Goal: Use online tool/utility: Utilize a website feature to perform a specific function

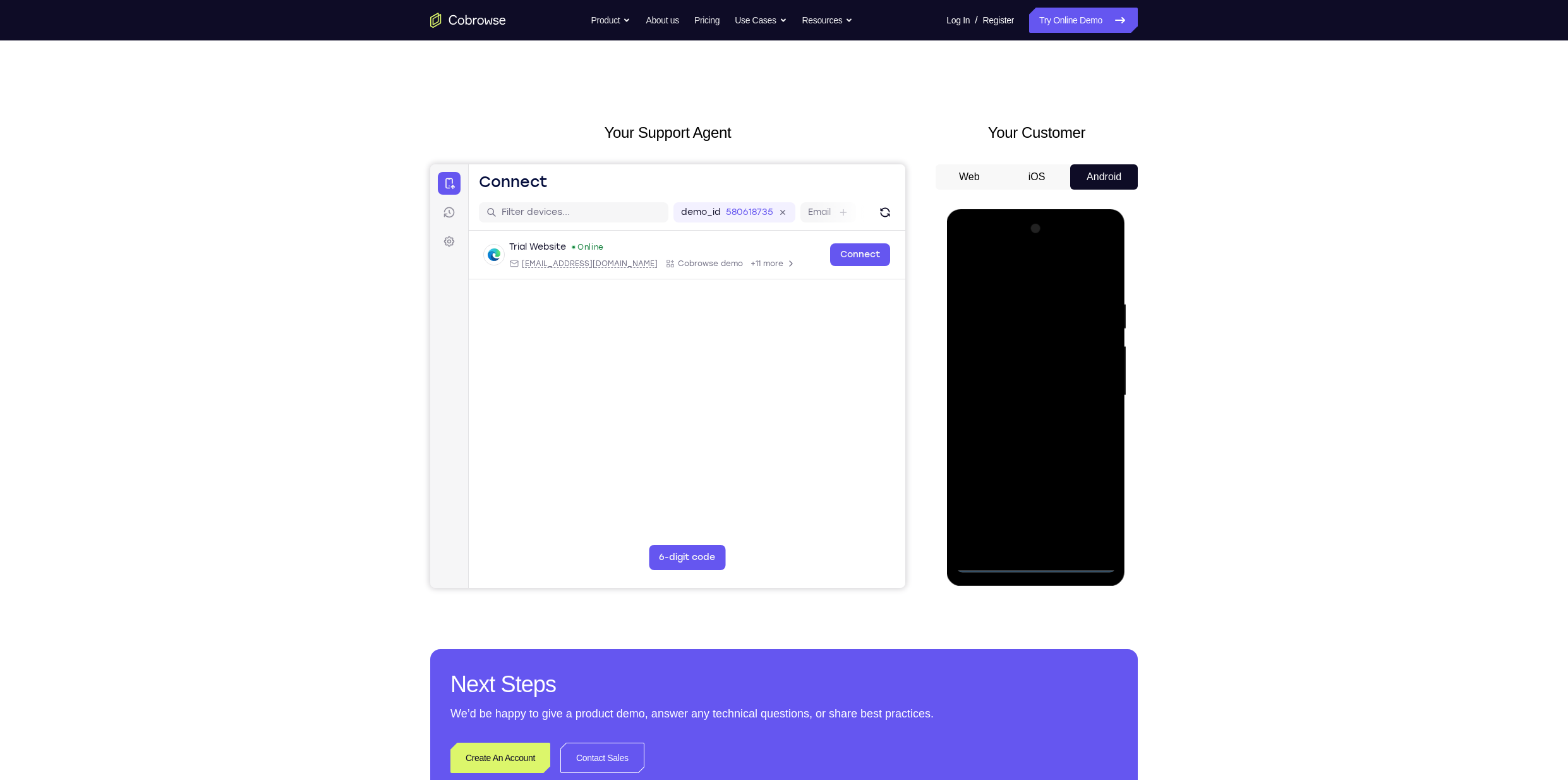
click at [1039, 565] on div at bounding box center [1035, 395] width 159 height 354
click at [1094, 507] on div at bounding box center [1035, 395] width 159 height 354
click at [1028, 270] on div at bounding box center [1035, 395] width 159 height 354
click at [1088, 393] on div at bounding box center [1035, 395] width 159 height 354
click at [1038, 511] on div at bounding box center [1035, 395] width 159 height 354
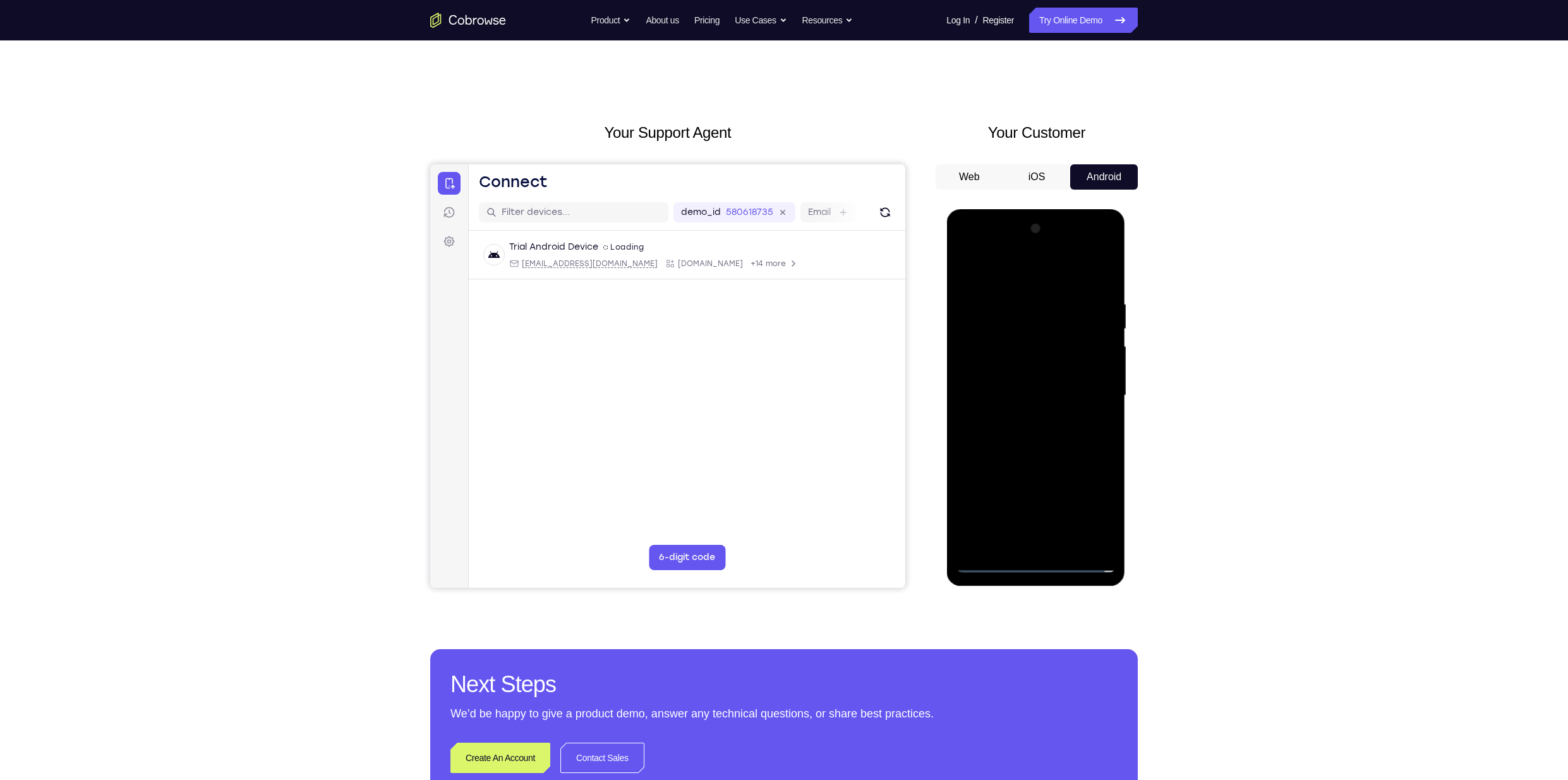
click at [1021, 423] on div at bounding box center [1035, 395] width 159 height 354
click at [1034, 387] on div at bounding box center [1035, 395] width 159 height 354
click at [1085, 399] on div at bounding box center [1035, 395] width 159 height 354
click at [1044, 443] on div at bounding box center [1035, 395] width 159 height 354
click at [1047, 440] on div at bounding box center [1035, 395] width 159 height 354
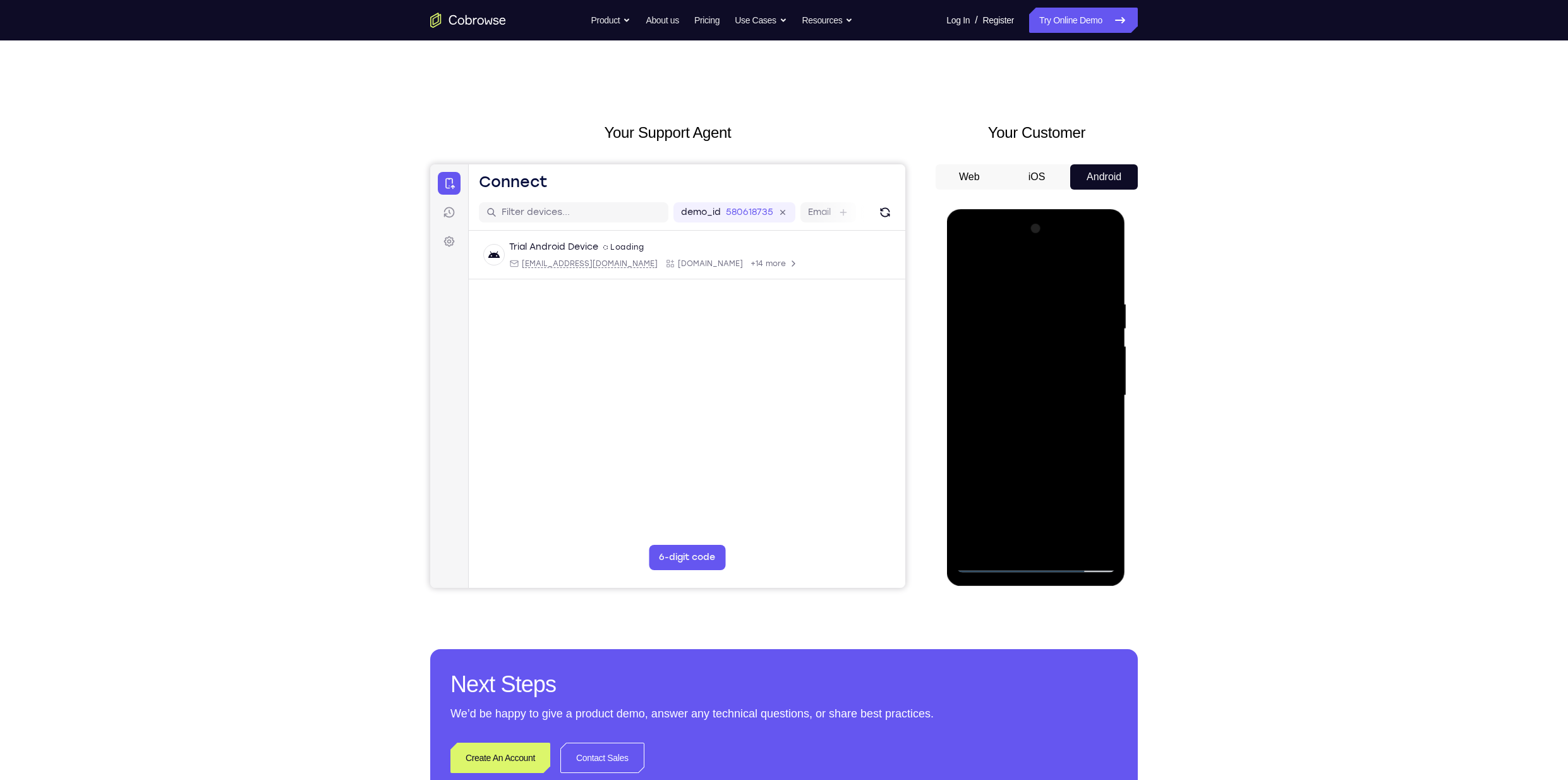
click at [1106, 286] on div at bounding box center [1035, 395] width 159 height 354
click at [1038, 436] on div at bounding box center [1035, 395] width 159 height 354
click at [1093, 434] on div at bounding box center [1035, 395] width 159 height 354
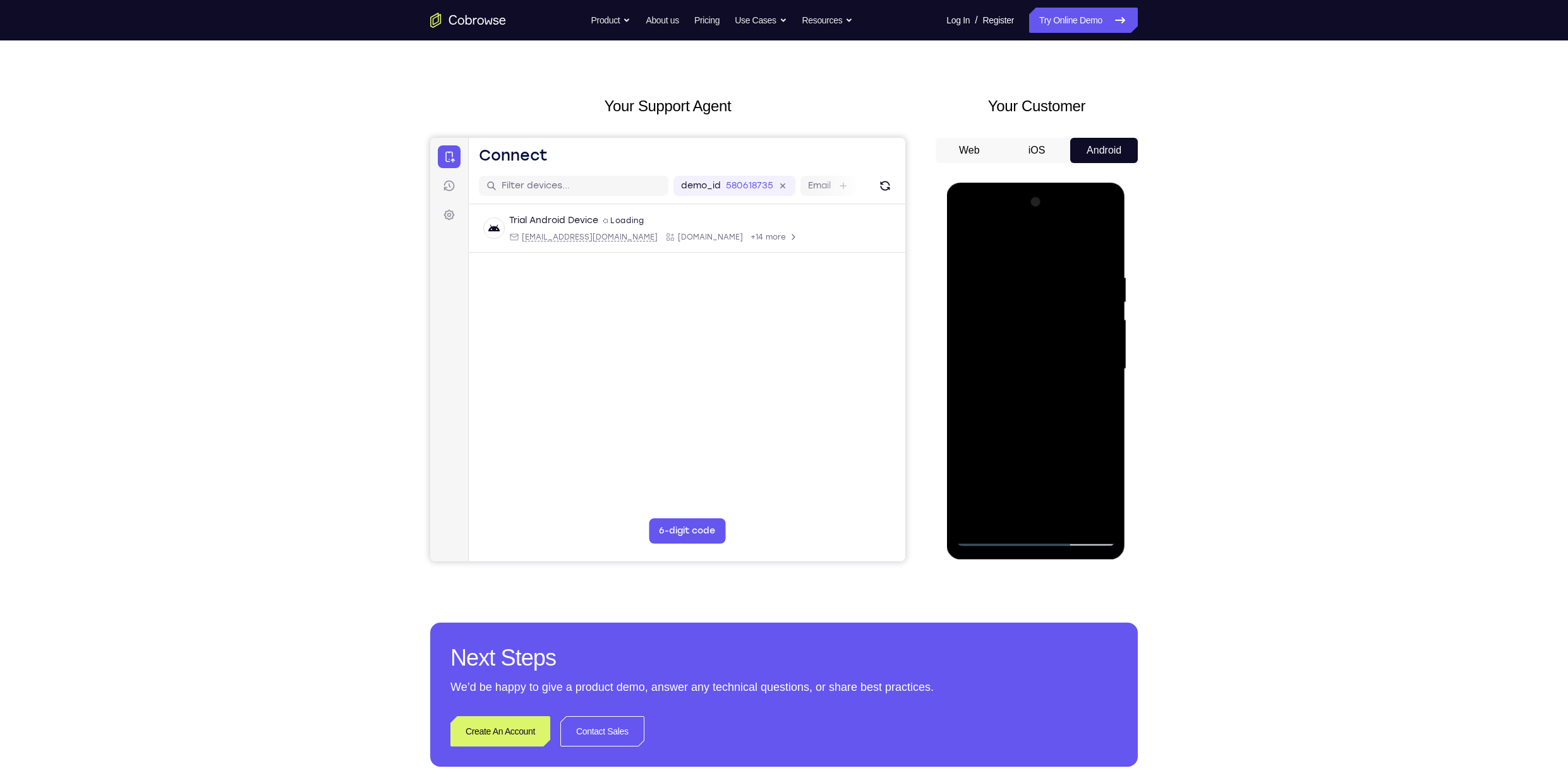
scroll to position [27, 0]
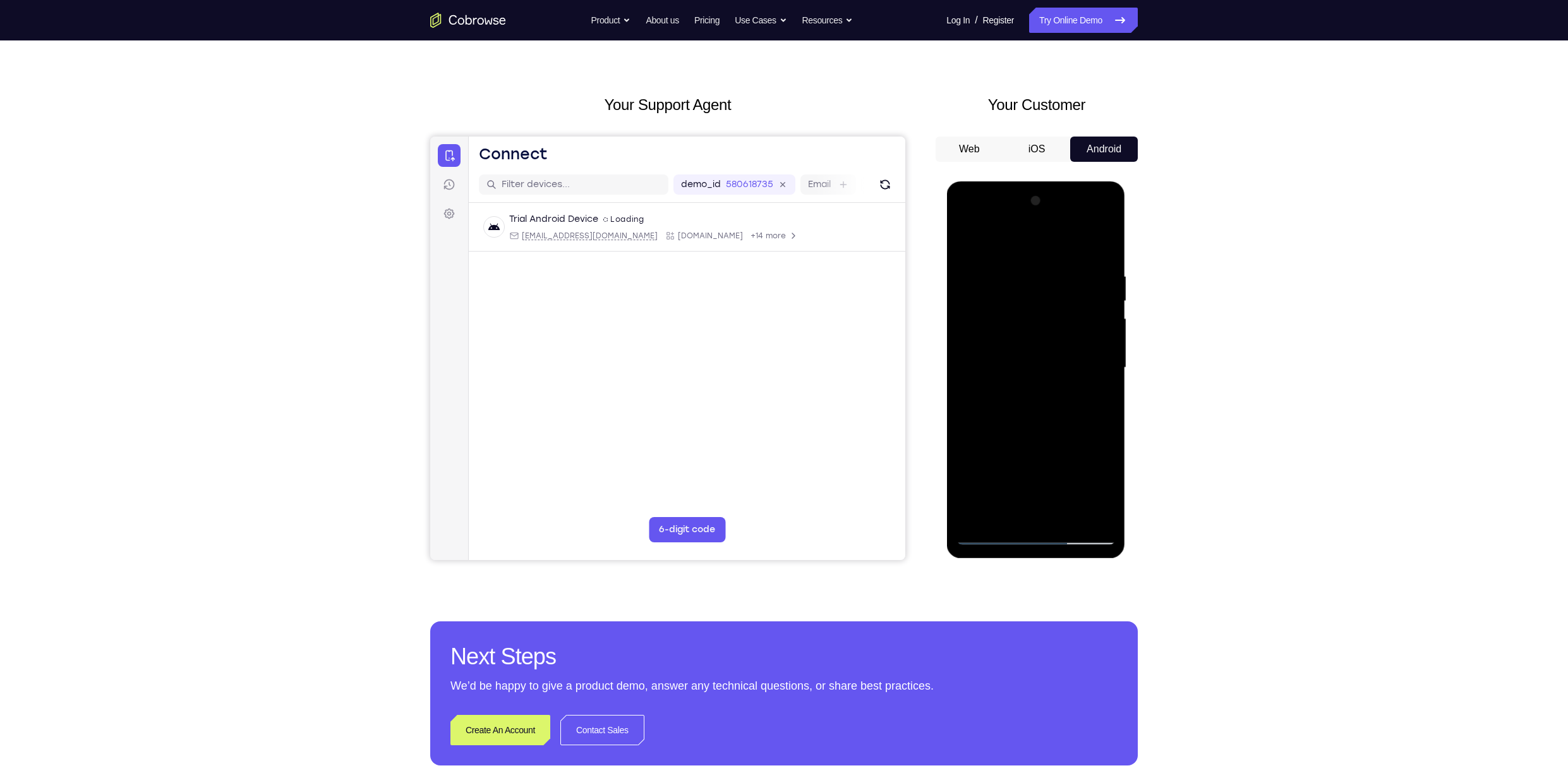
click at [1105, 347] on div at bounding box center [1035, 368] width 159 height 354
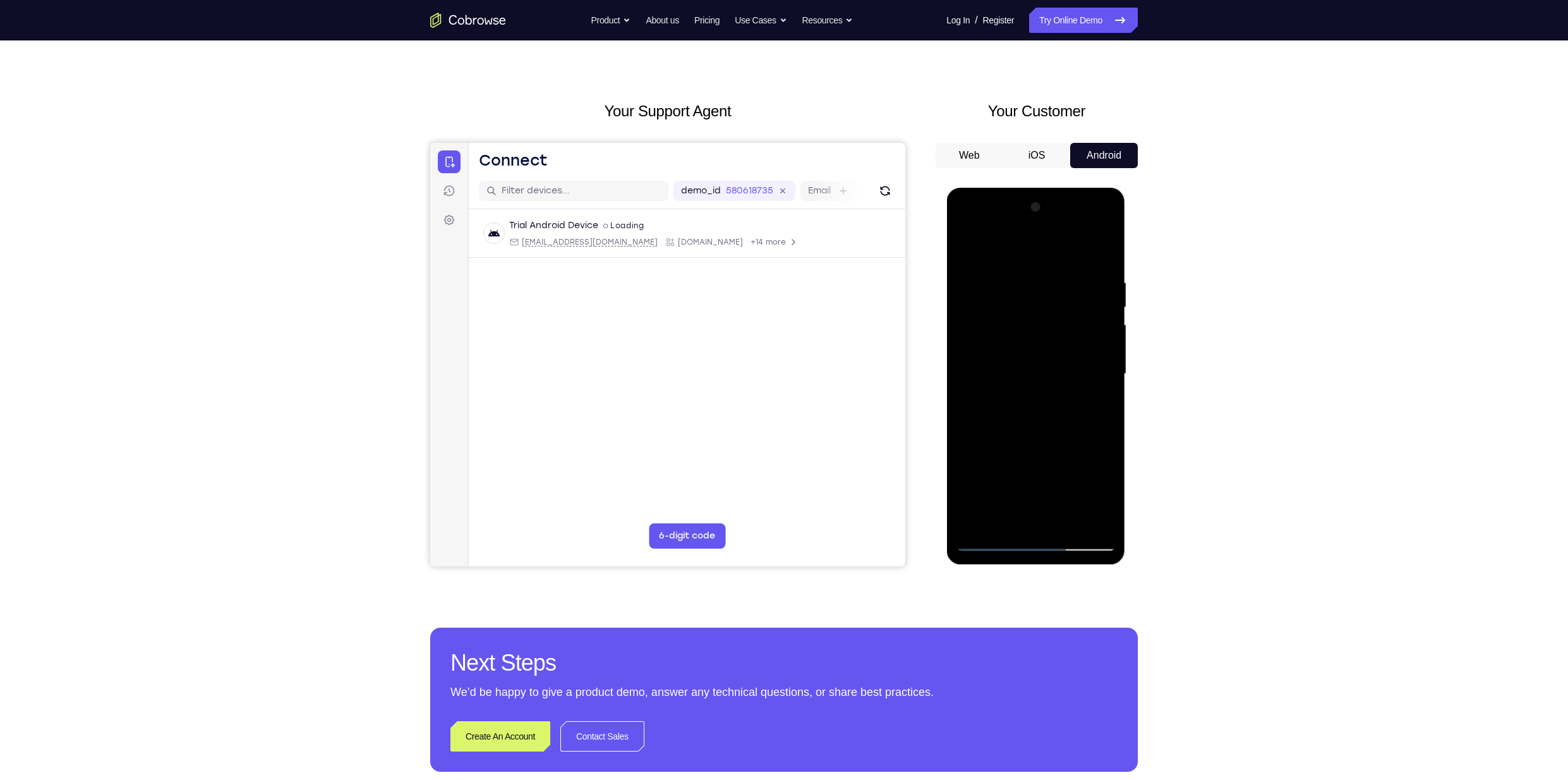
scroll to position [19, 0]
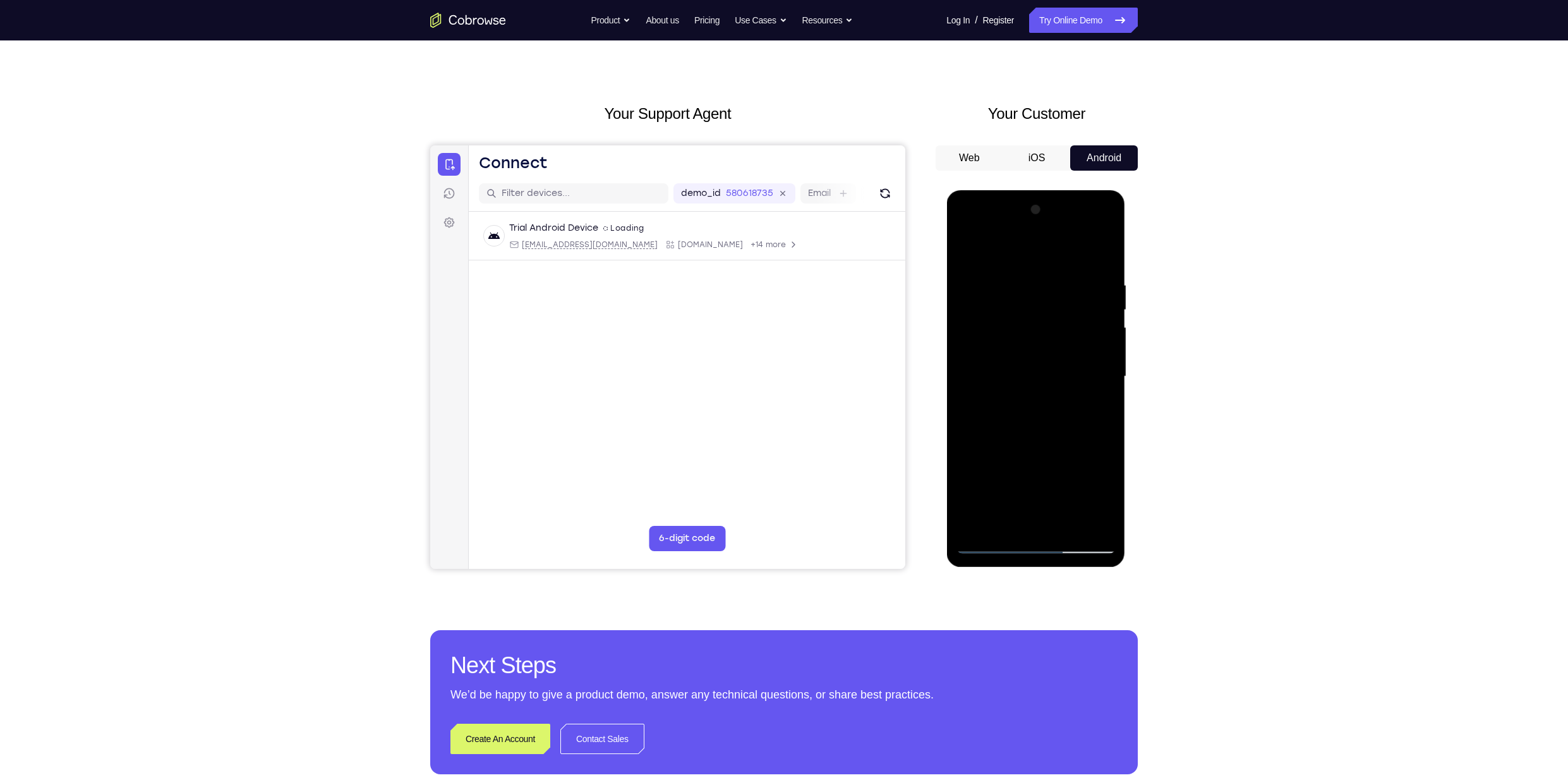
click at [1108, 522] on div at bounding box center [1035, 377] width 159 height 354
click at [1102, 423] on div at bounding box center [1035, 377] width 159 height 354
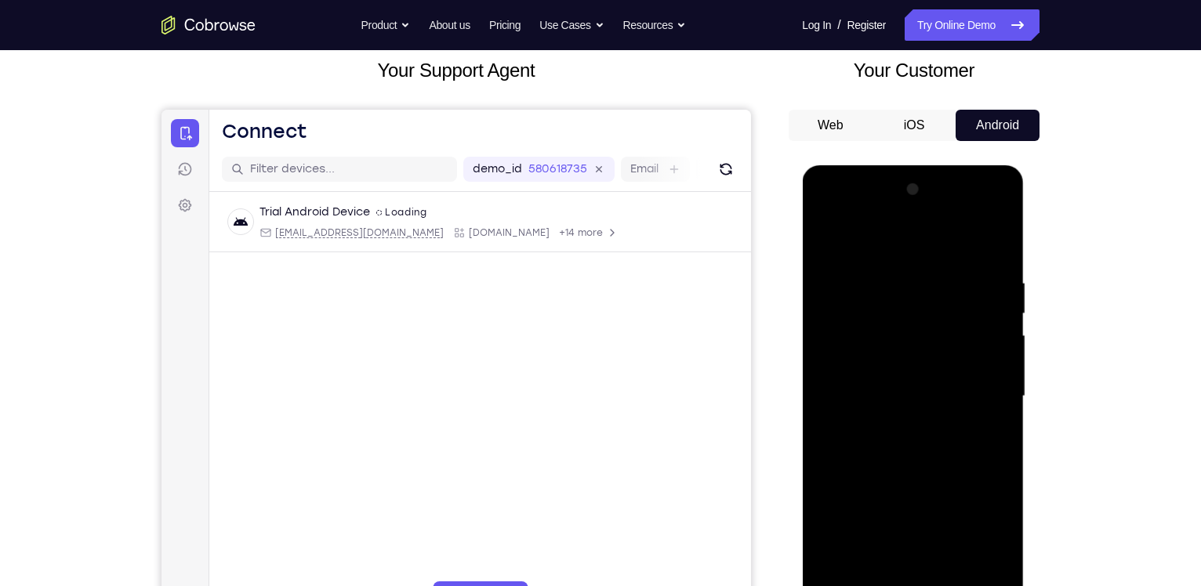
scroll to position [102, 0]
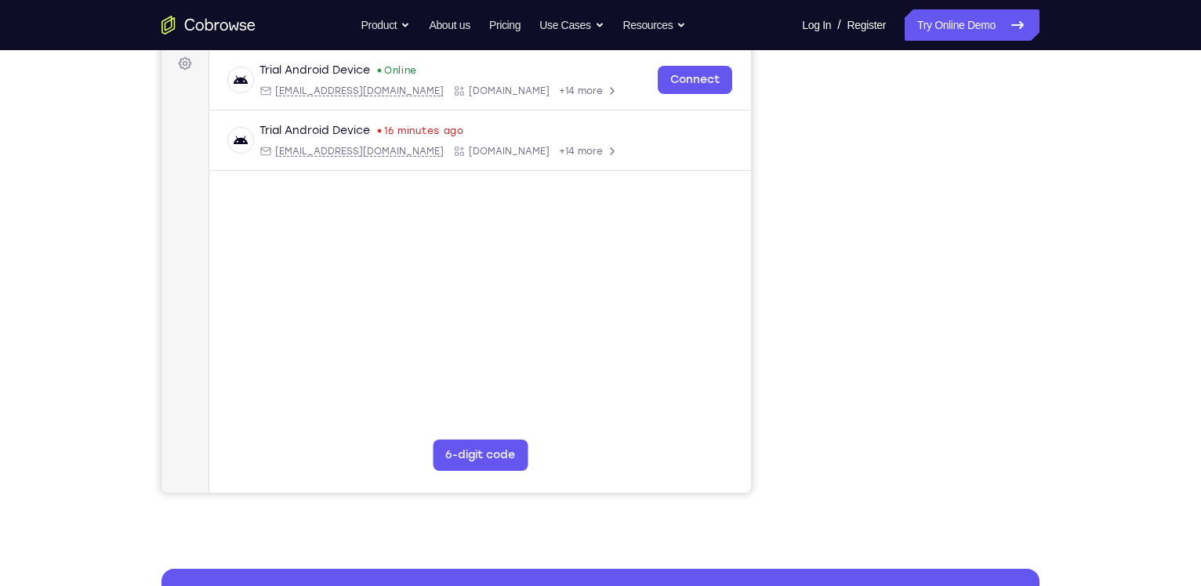
scroll to position [277, 0]
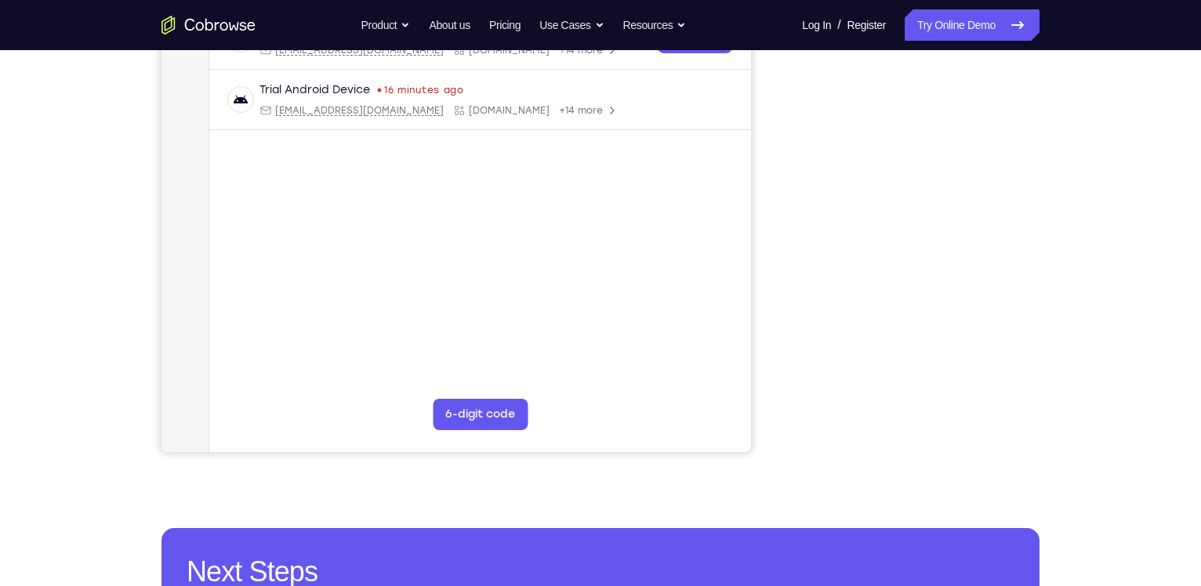
click at [1049, 205] on div "Your Support Agent Your Customer Web iOS Android Next Steps We’d be happy to gi…" at bounding box center [600, 291] width 1003 height 1034
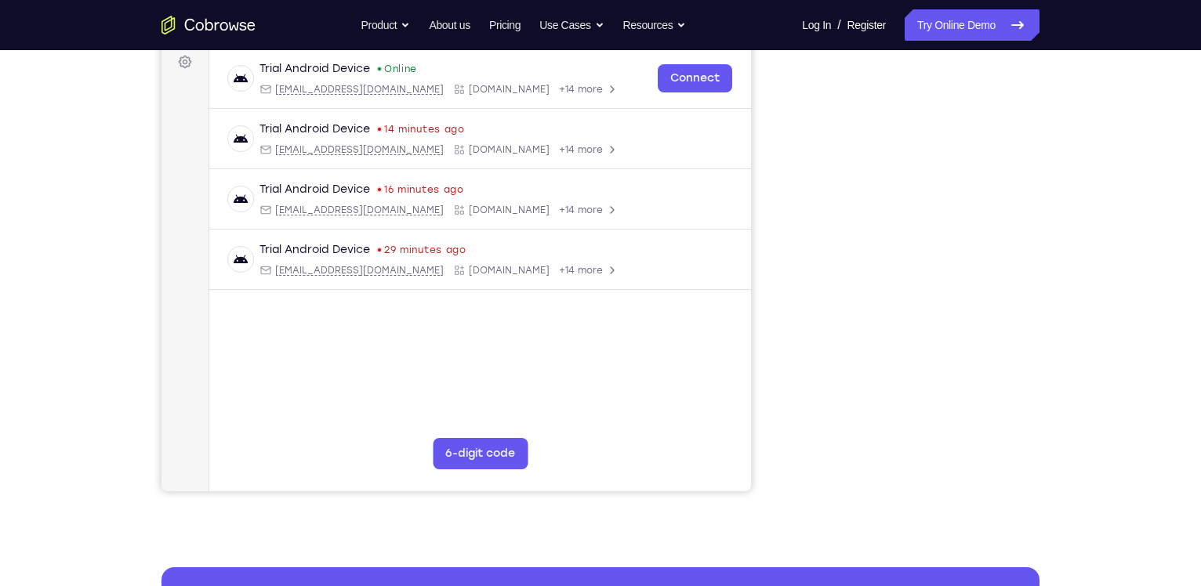
scroll to position [237, 0]
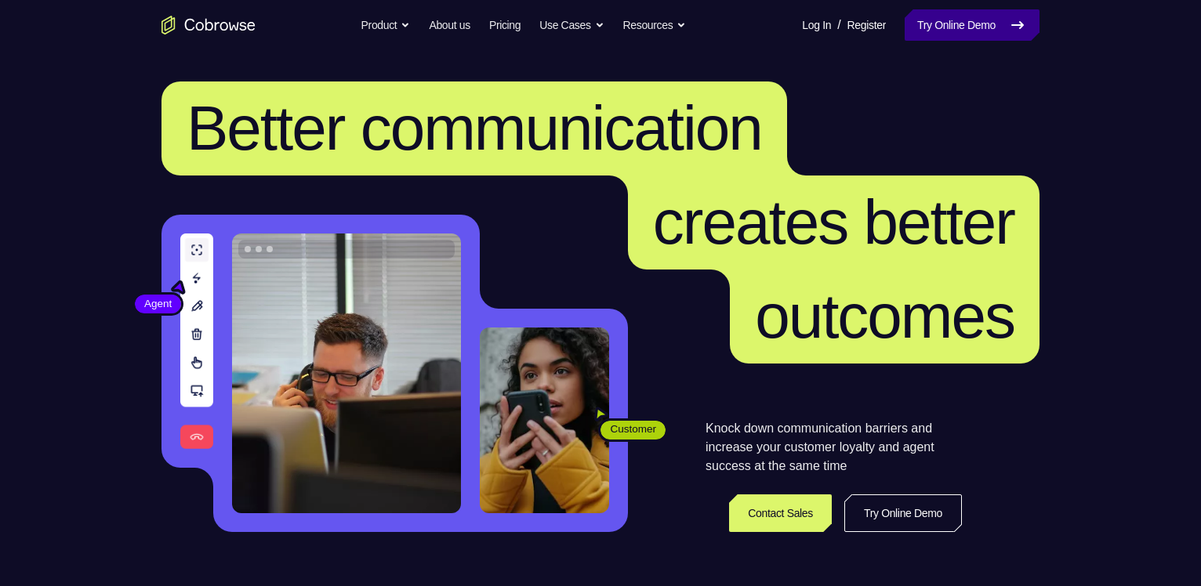
click at [955, 24] on link "Try Online Demo" at bounding box center [971, 24] width 135 height 31
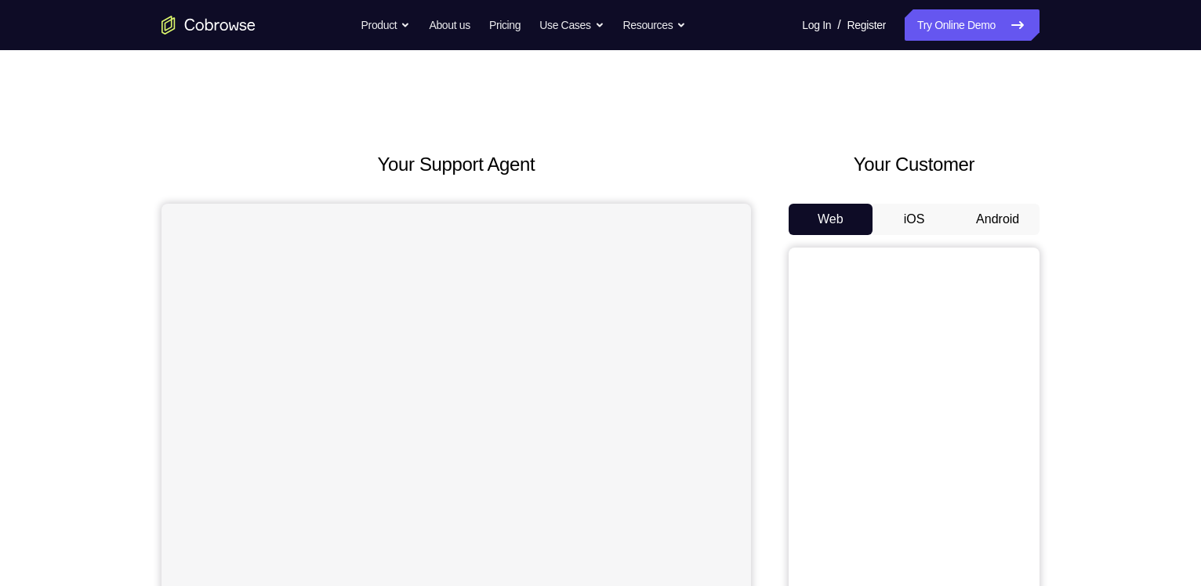
click at [1020, 216] on button "Android" at bounding box center [997, 219] width 84 height 31
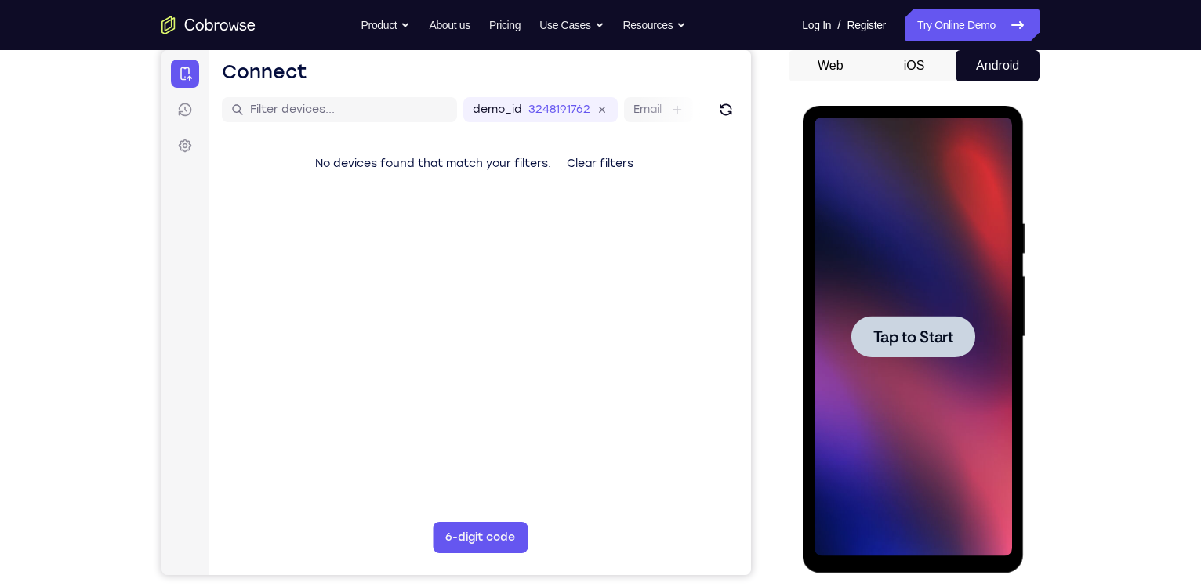
click at [888, 329] on span "Tap to Start" at bounding box center [912, 337] width 80 height 16
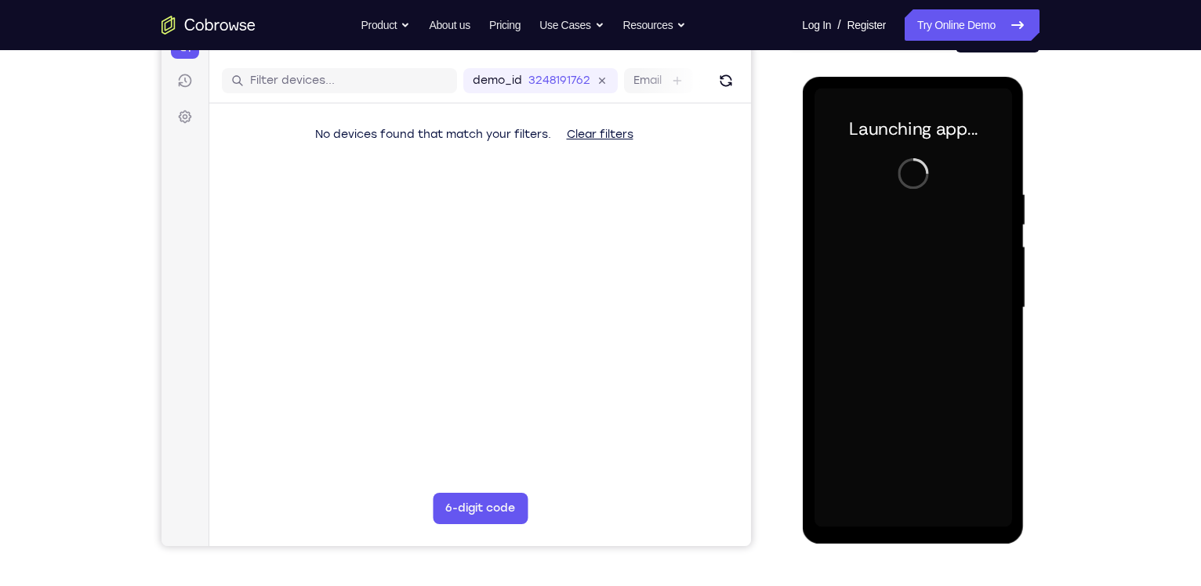
scroll to position [220, 0]
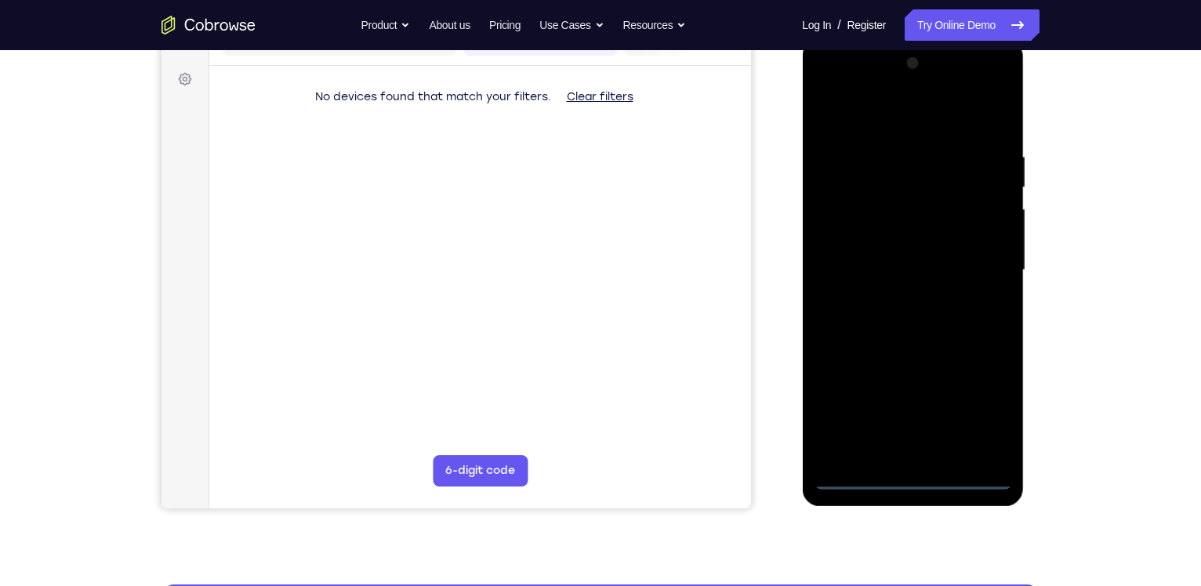
click at [915, 481] on div at bounding box center [911, 270] width 197 height 439
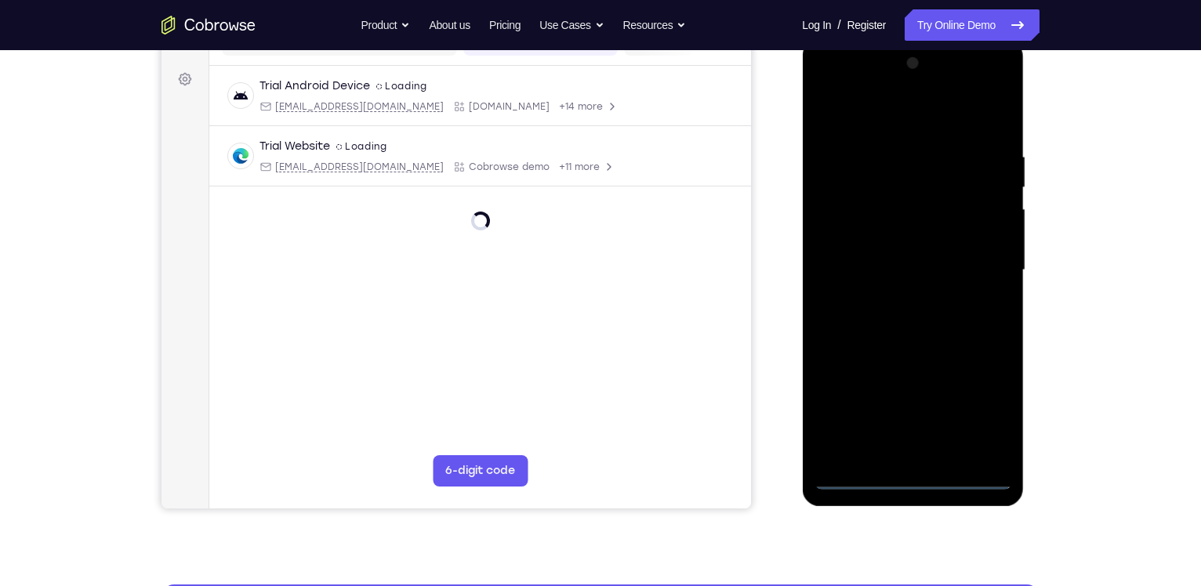
click at [987, 411] on div at bounding box center [911, 270] width 197 height 439
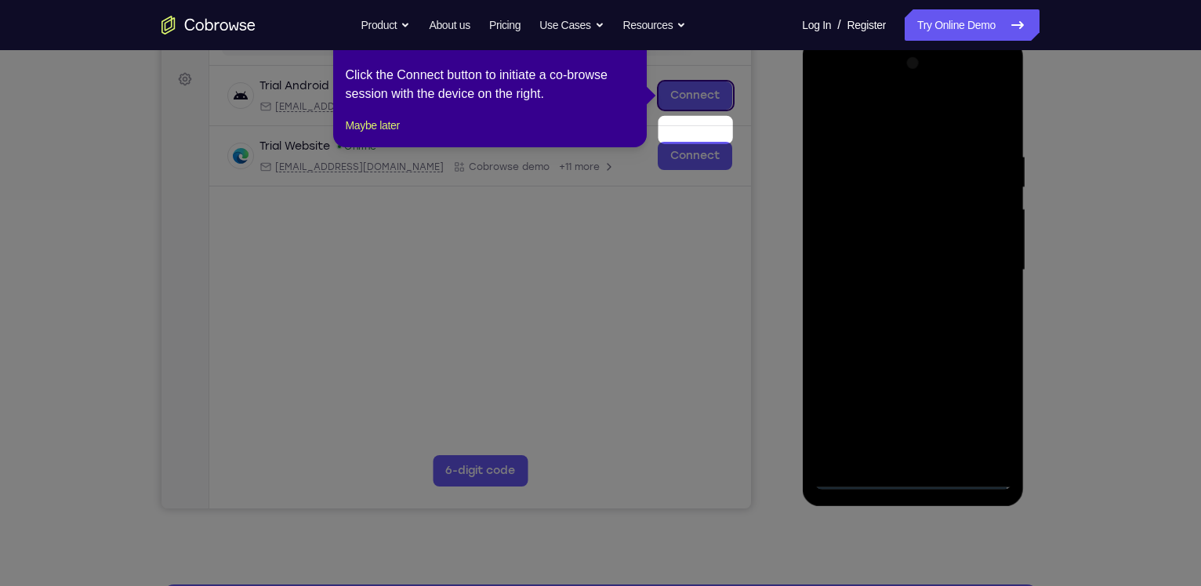
scroll to position [181, 0]
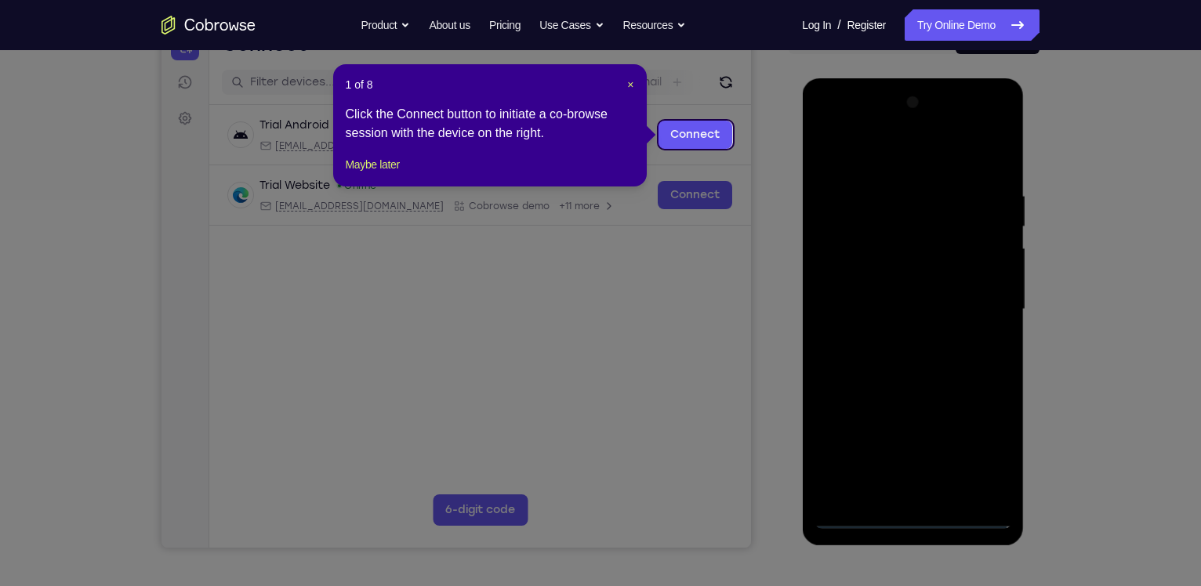
click at [631, 83] on span "×" at bounding box center [630, 84] width 6 height 13
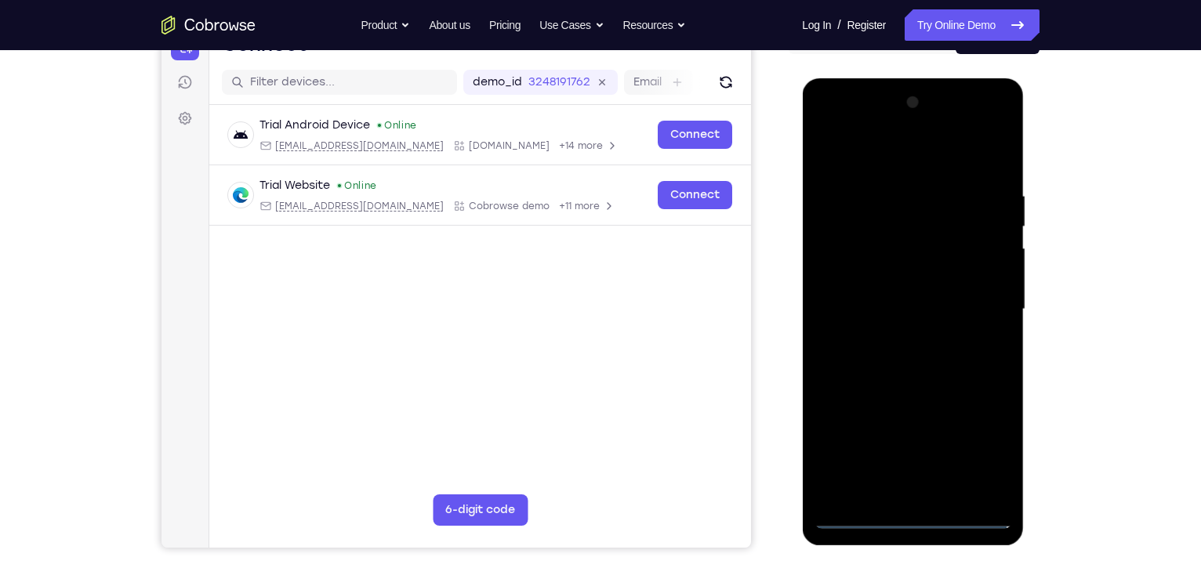
click at [631, 84] on div "Email" at bounding box center [658, 82] width 69 height 25
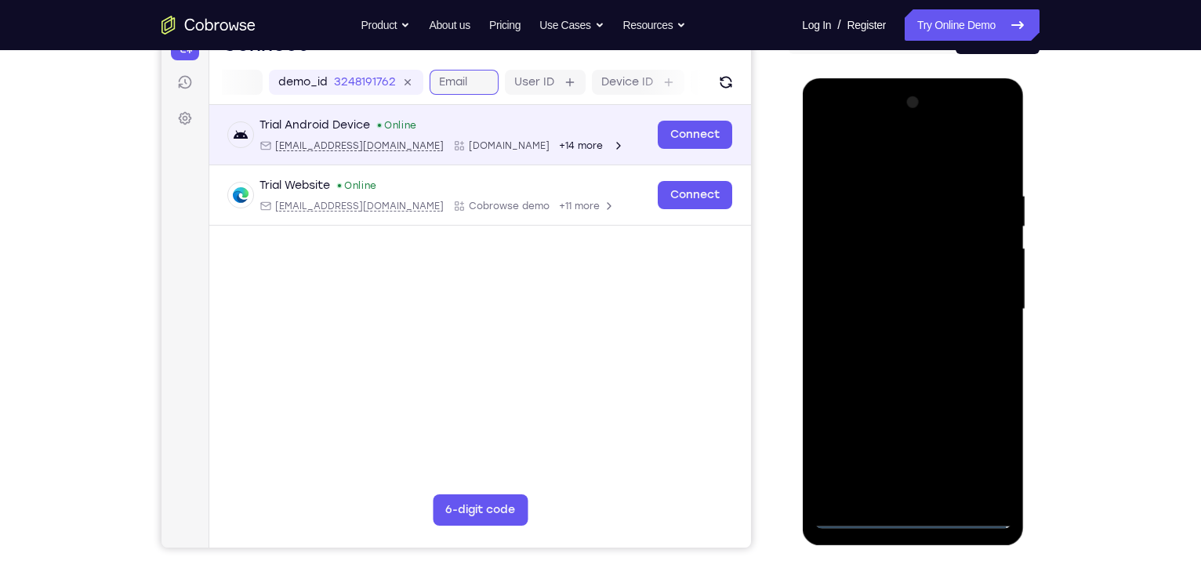
scroll to position [0, 197]
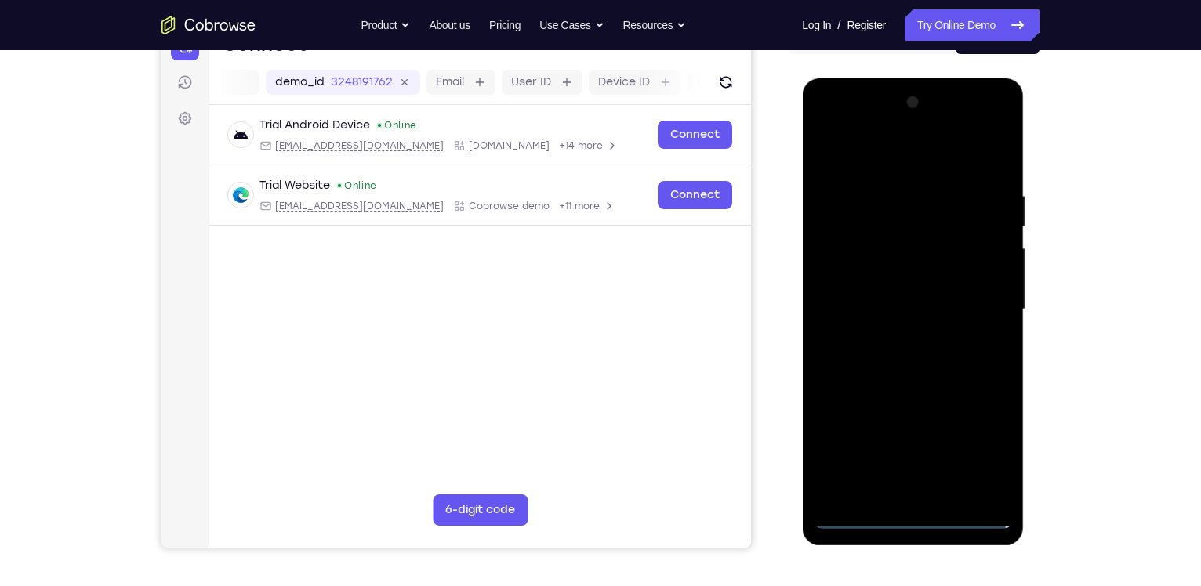
click at [1097, 248] on div "Your Support Agent Your Customer Web iOS Android Next Steps We’d be happy to gi…" at bounding box center [600, 386] width 1003 height 1034
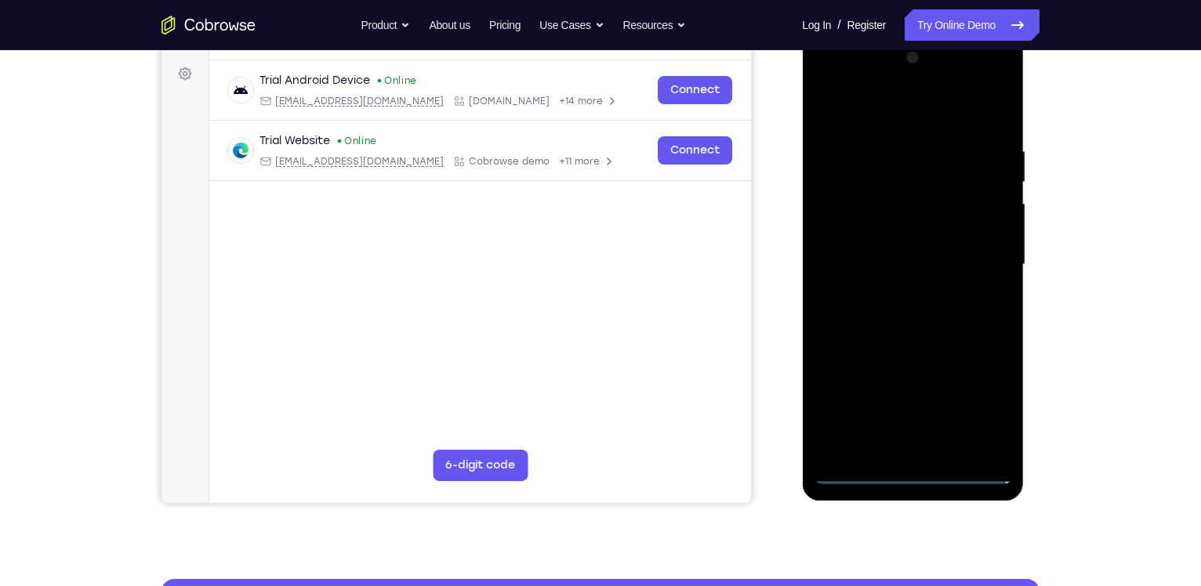
scroll to position [230, 0]
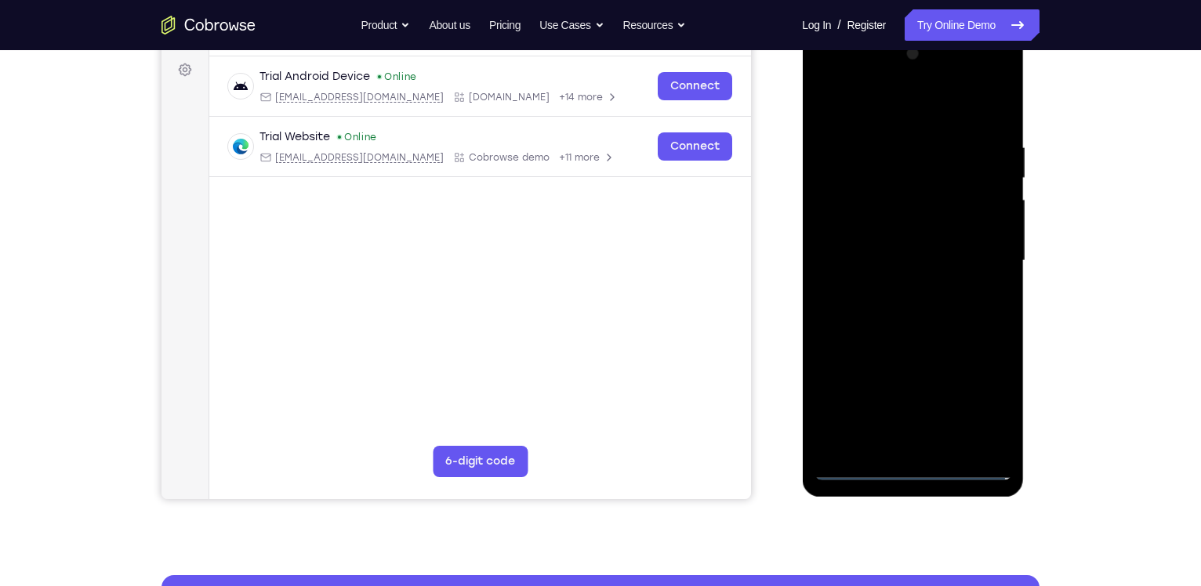
click at [911, 97] on div at bounding box center [911, 261] width 197 height 439
click at [843, 216] on div at bounding box center [911, 261] width 197 height 439
click at [886, 258] on div at bounding box center [911, 261] width 197 height 439
click at [896, 274] on div at bounding box center [911, 261] width 197 height 439
click at [909, 250] on div at bounding box center [911, 261] width 197 height 439
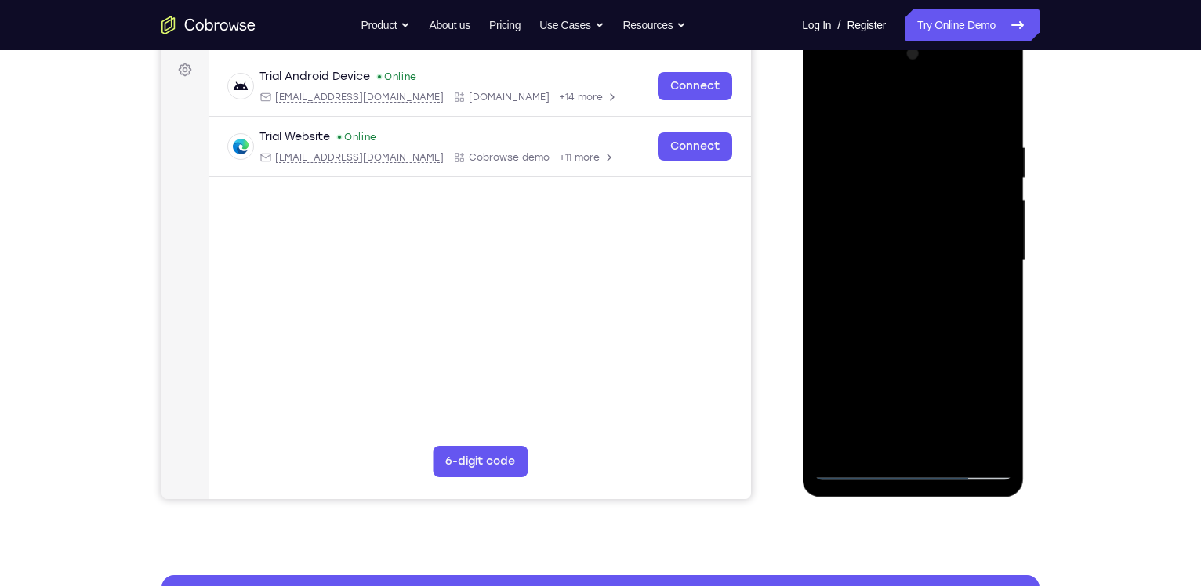
click at [923, 264] on div at bounding box center [911, 261] width 197 height 439
click at [919, 311] on div at bounding box center [911, 261] width 197 height 439
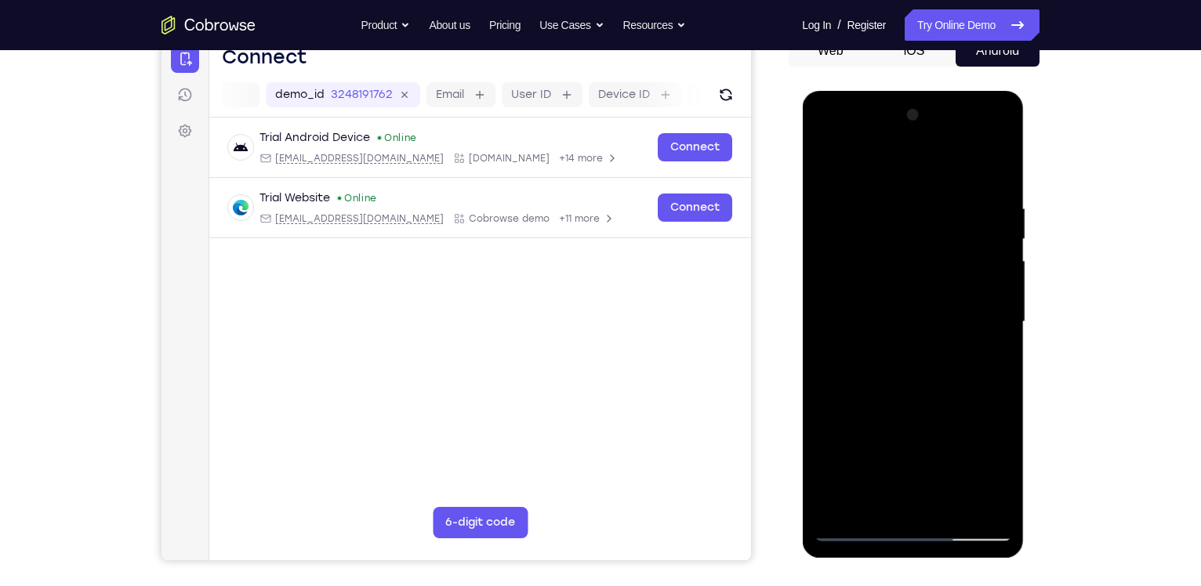
scroll to position [163, 0]
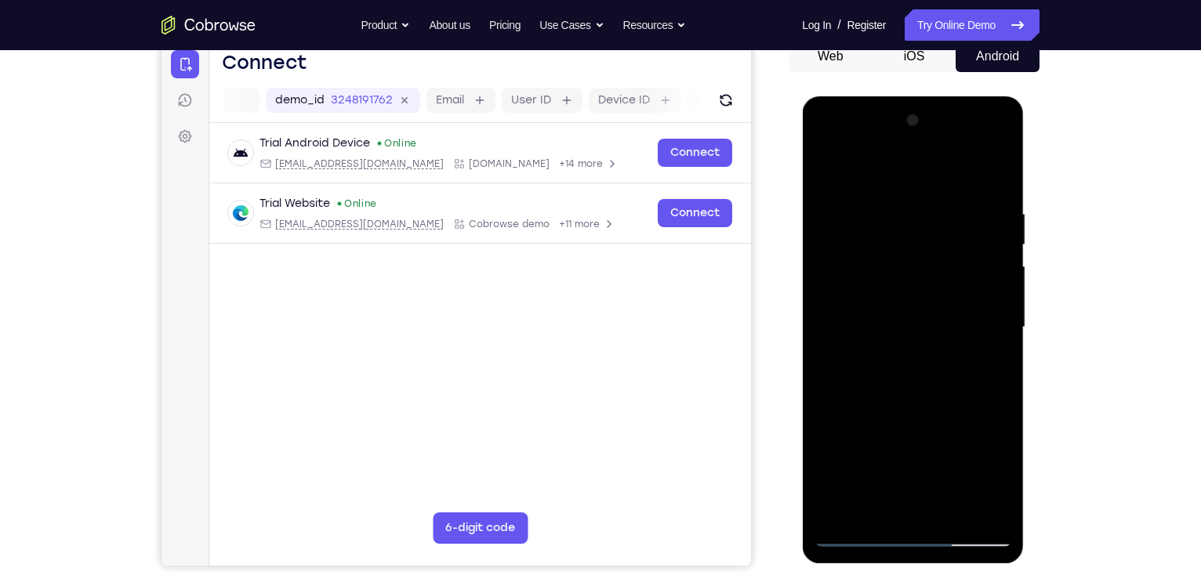
click at [868, 188] on div at bounding box center [911, 327] width 197 height 439
click at [984, 174] on div at bounding box center [911, 327] width 197 height 439
click at [921, 281] on div at bounding box center [911, 327] width 197 height 439
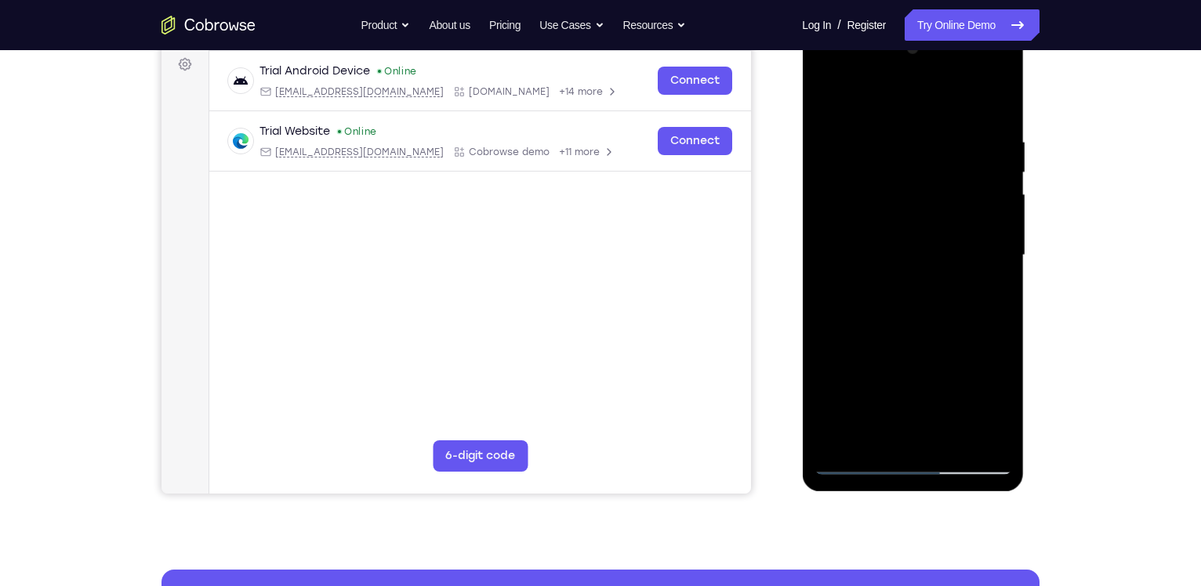
scroll to position [237, 0]
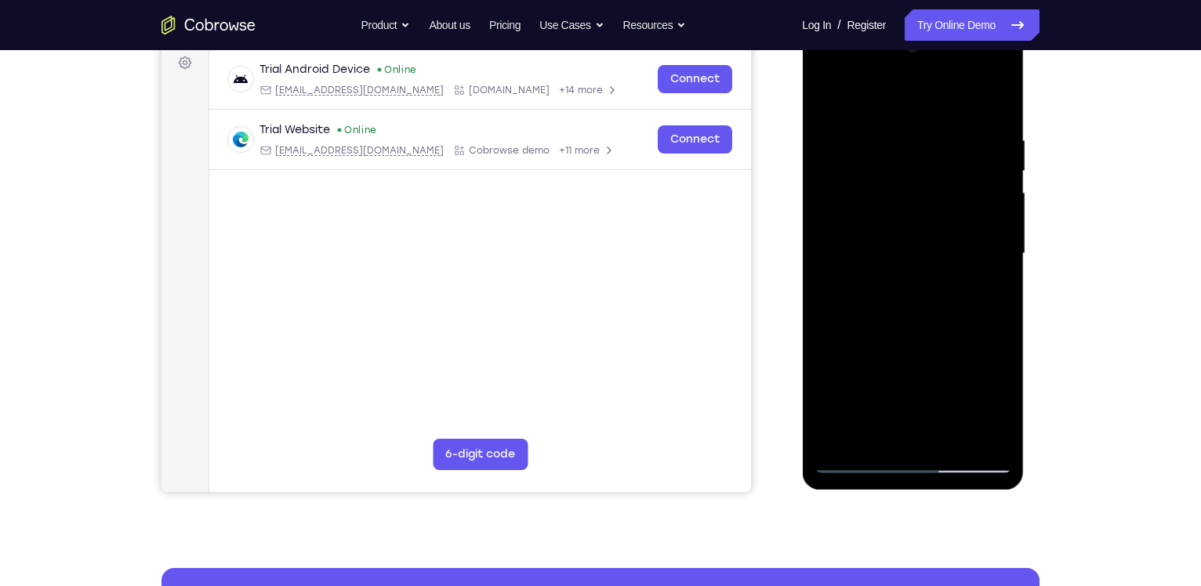
click at [823, 104] on div at bounding box center [911, 253] width 197 height 439
click at [862, 116] on div at bounding box center [911, 253] width 197 height 439
click at [995, 193] on div at bounding box center [911, 253] width 197 height 439
drag, startPoint x: 986, startPoint y: 252, endPoint x: 1000, endPoint y: 118, distance: 134.8
click at [1000, 118] on div at bounding box center [911, 253] width 197 height 439
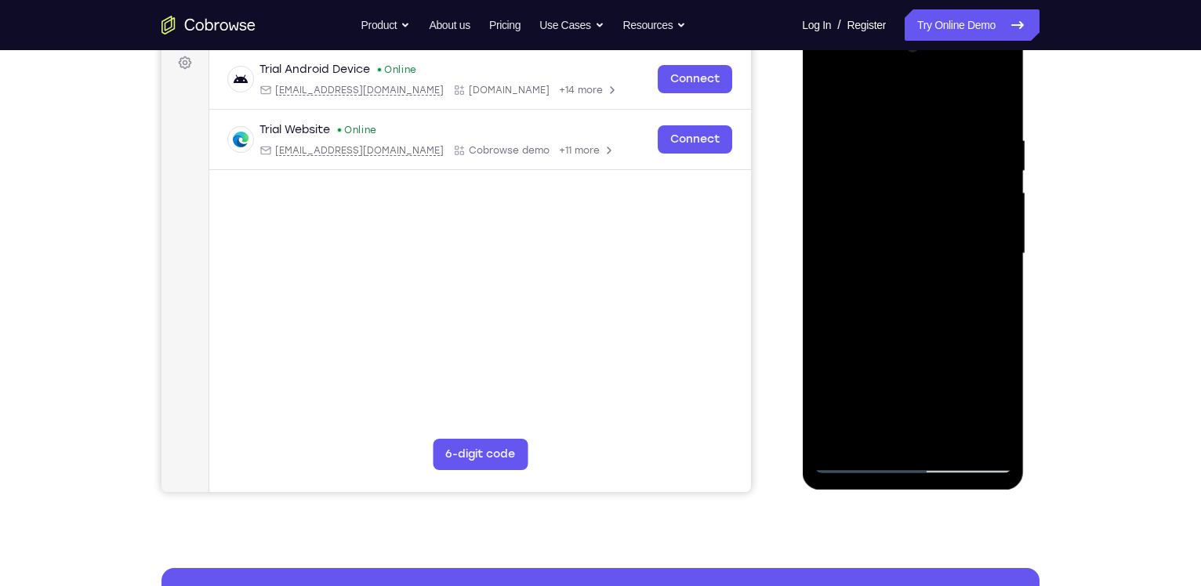
drag, startPoint x: 984, startPoint y: 378, endPoint x: 1013, endPoint y: 181, distance: 199.0
click at [1013, 181] on div at bounding box center [913, 256] width 222 height 467
click at [984, 294] on div at bounding box center [911, 253] width 197 height 439
click at [979, 154] on div at bounding box center [911, 253] width 197 height 439
click at [1055, 265] on div "Your Support Agent Your Customer Web iOS Android Next Steps We’d be happy to gi…" at bounding box center [600, 330] width 1003 height 1034
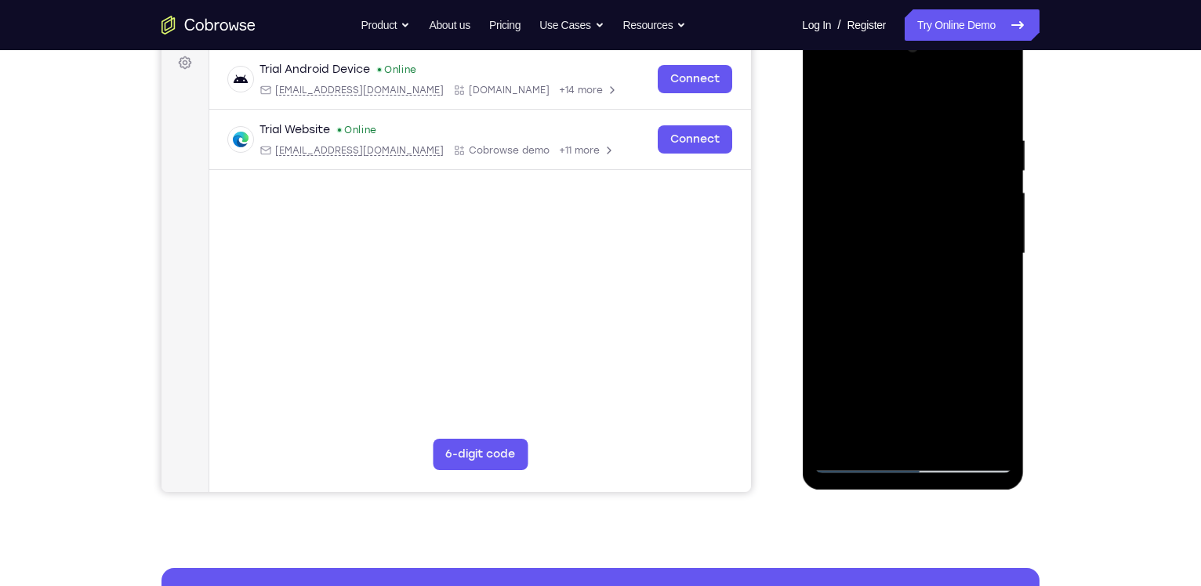
click at [882, 317] on div at bounding box center [911, 253] width 197 height 439
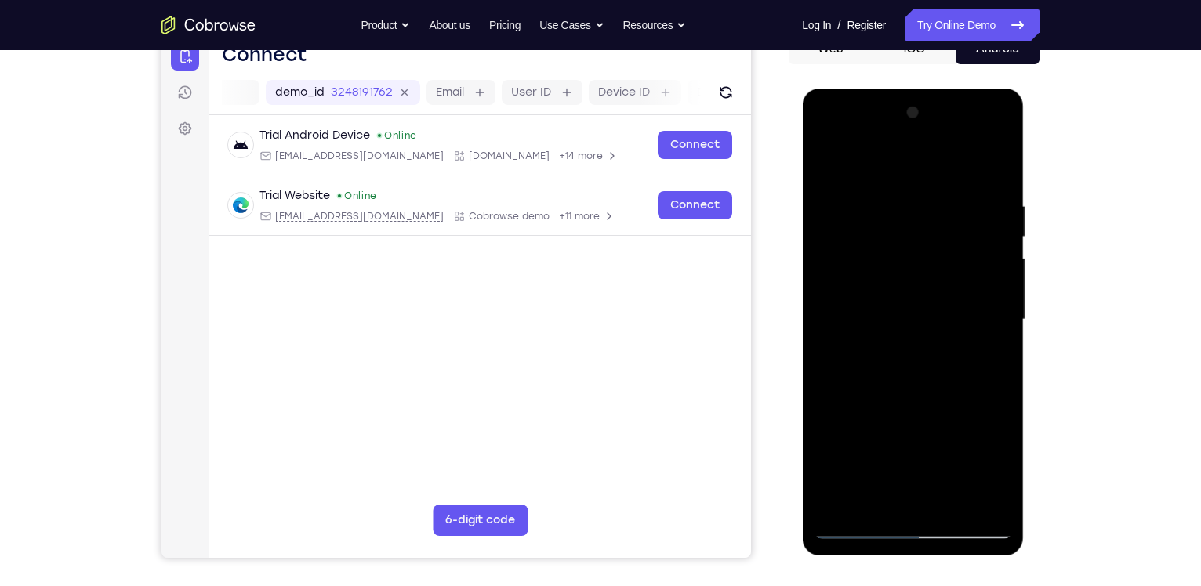
scroll to position [169, 0]
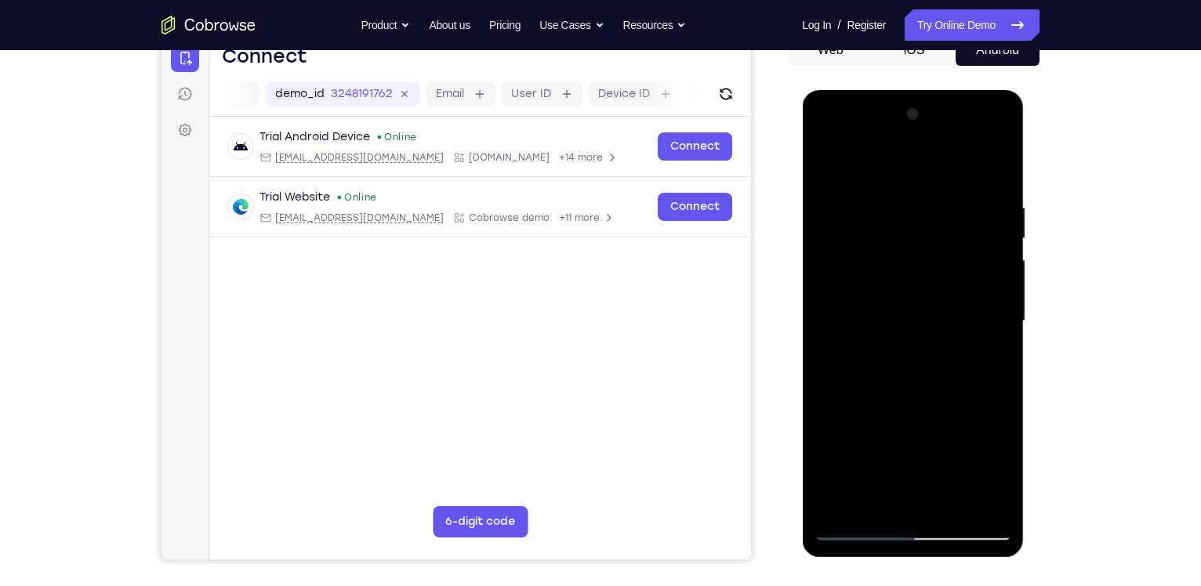
click at [862, 523] on div at bounding box center [911, 321] width 197 height 439
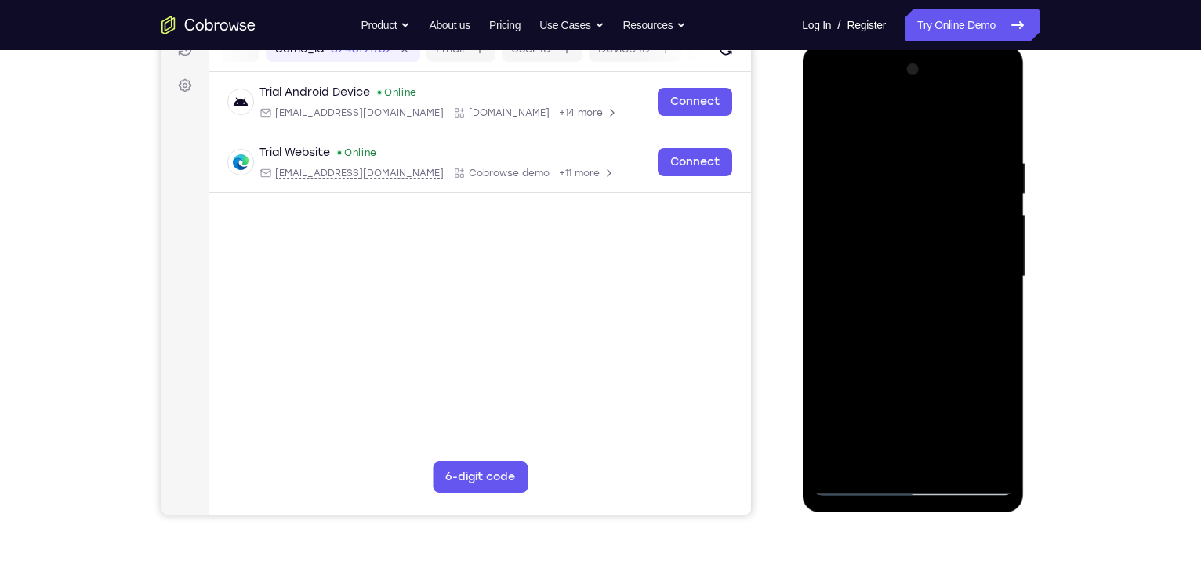
click at [1002, 118] on div at bounding box center [911, 276] width 197 height 439
drag, startPoint x: 976, startPoint y: 367, endPoint x: 977, endPoint y: 346, distance: 21.2
click at [977, 346] on div at bounding box center [911, 276] width 197 height 439
click at [984, 382] on div at bounding box center [911, 276] width 197 height 439
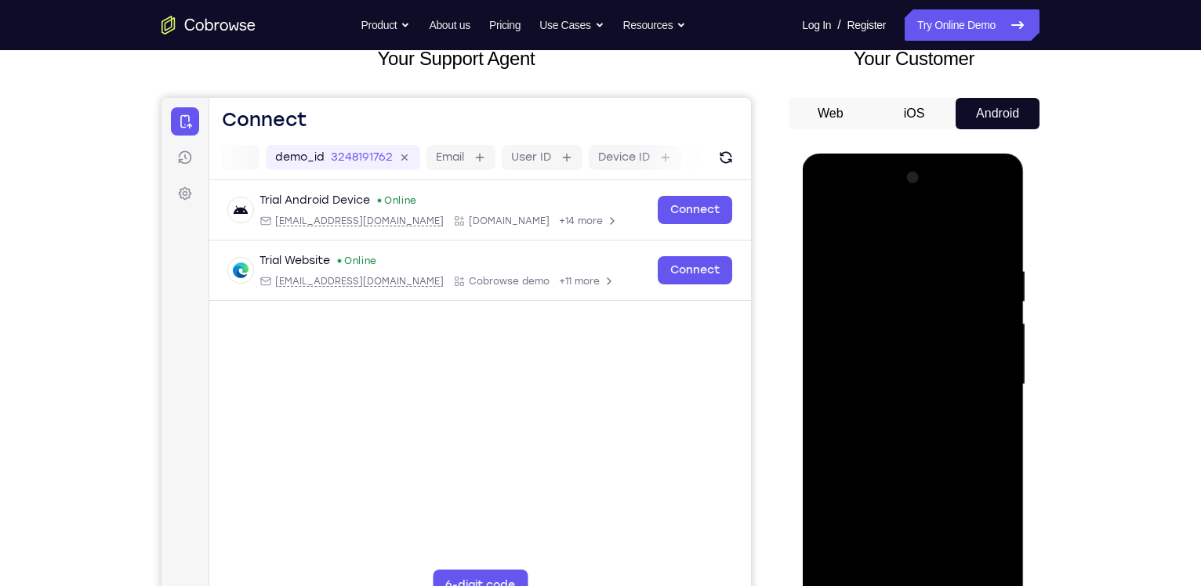
scroll to position [104, 0]
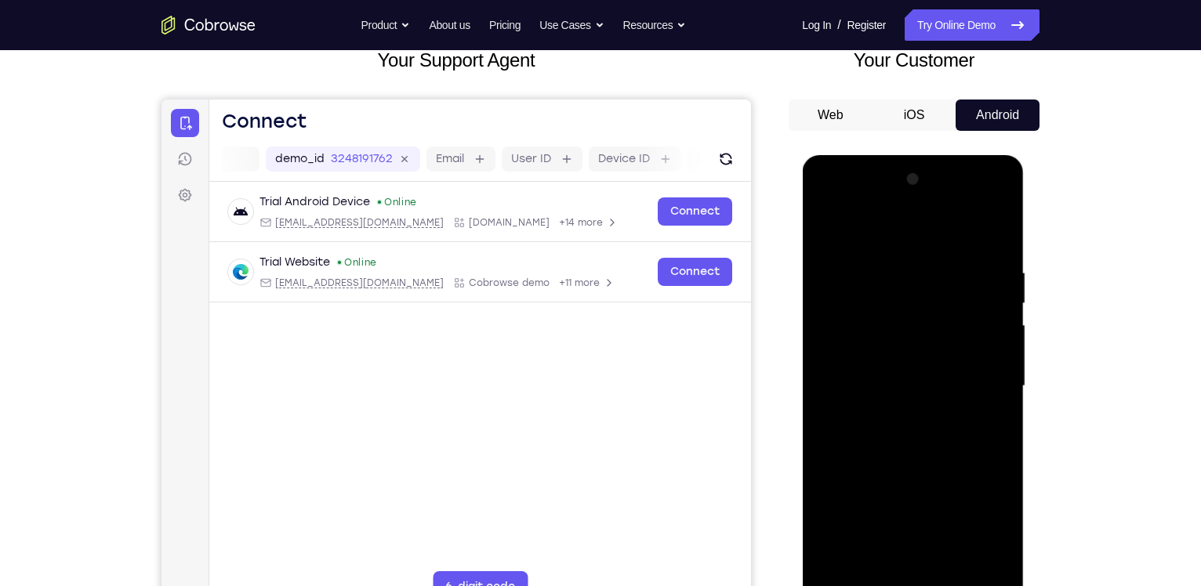
click at [978, 348] on div at bounding box center [911, 386] width 197 height 439
click at [977, 348] on div at bounding box center [911, 386] width 197 height 439
click at [1002, 229] on div at bounding box center [911, 386] width 197 height 439
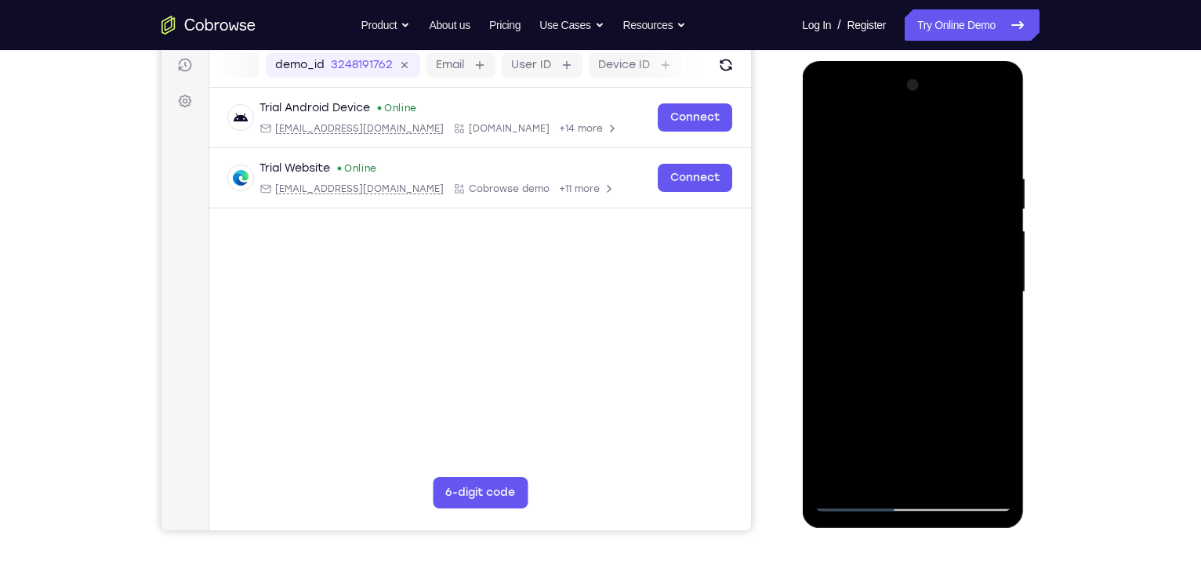
scroll to position [133, 0]
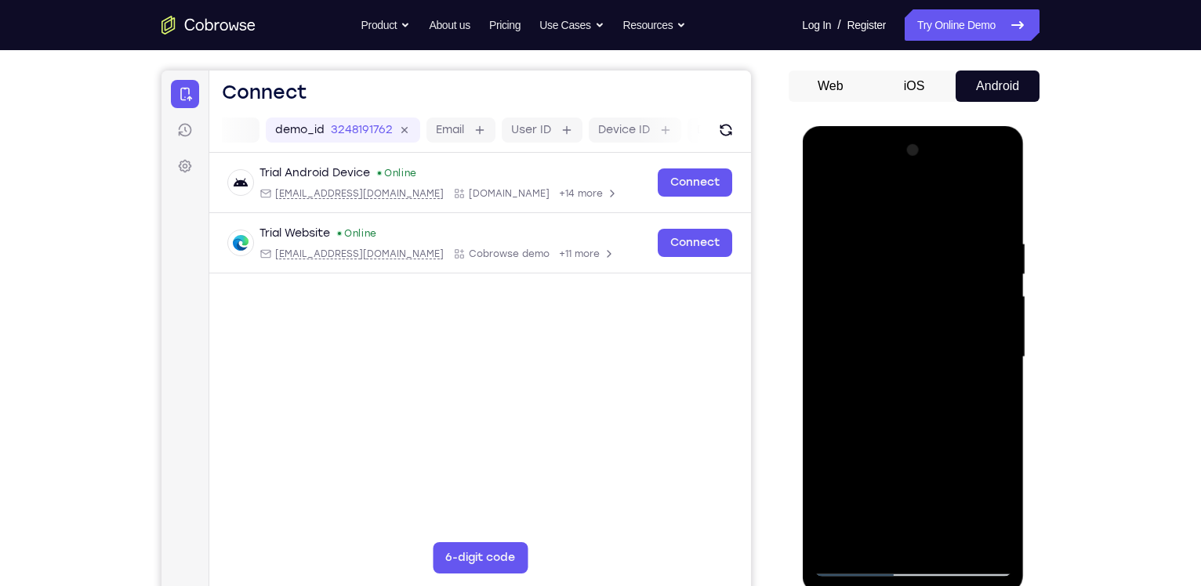
click at [1000, 199] on div at bounding box center [911, 357] width 197 height 439
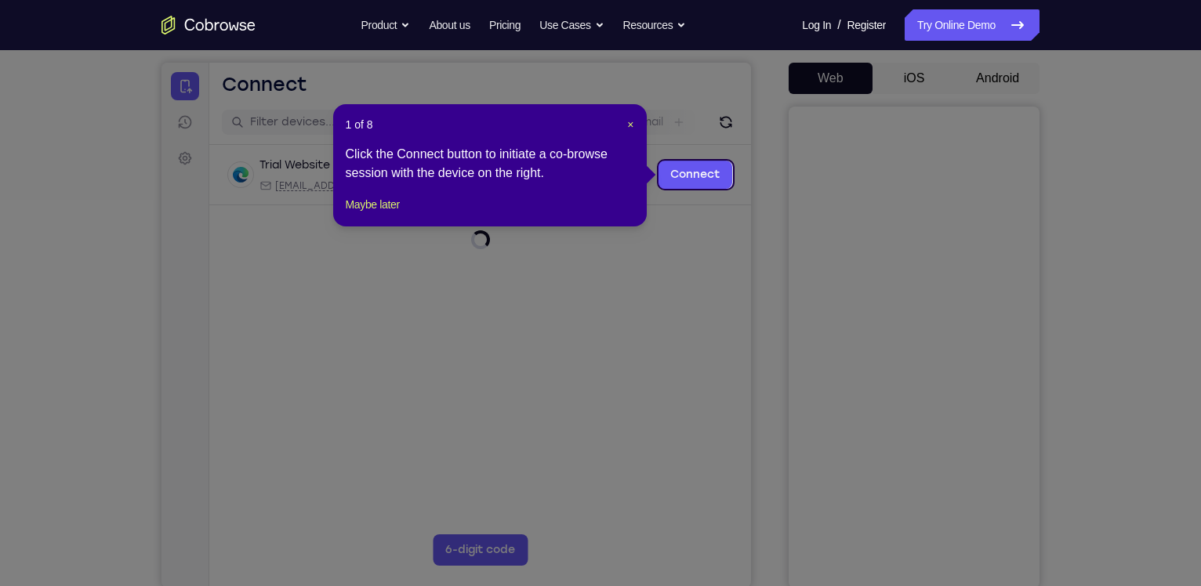
click at [636, 125] on div "1 of 8 × Click the Connect button to initiate a co-browse session with the devi…" at bounding box center [489, 165] width 313 height 122
click at [631, 125] on span "×" at bounding box center [630, 124] width 6 height 13
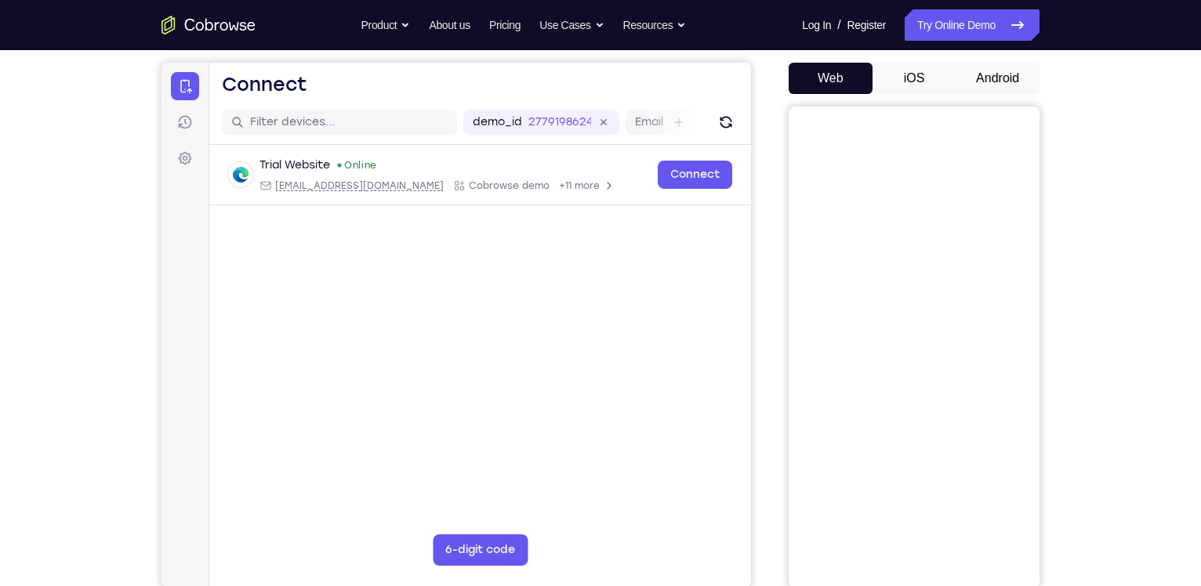
click at [1011, 71] on button "Android" at bounding box center [997, 78] width 84 height 31
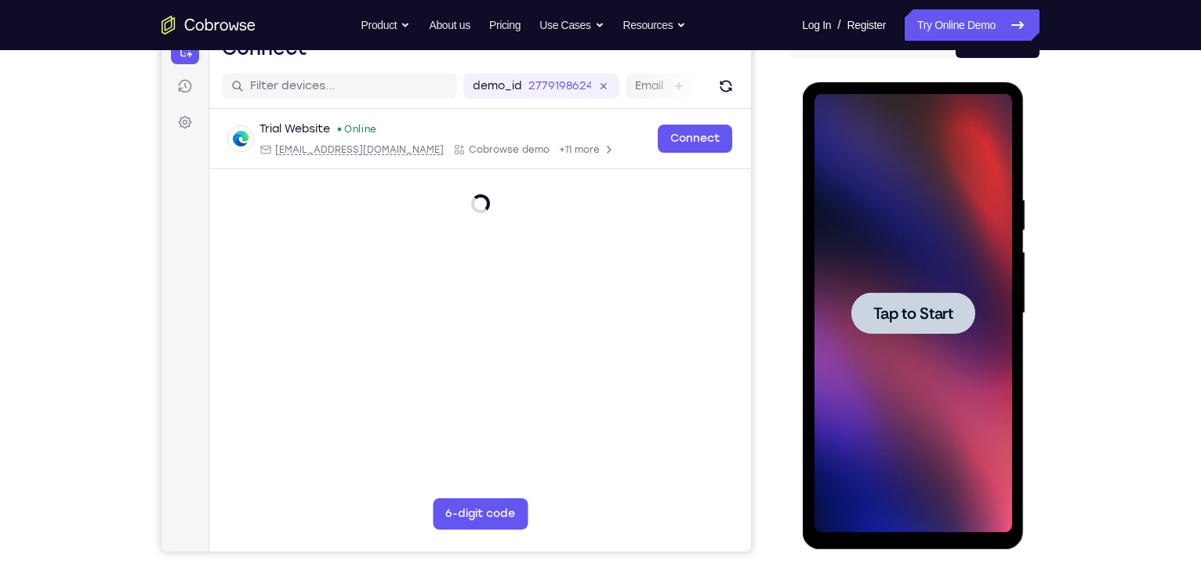
click at [941, 297] on div at bounding box center [912, 313] width 124 height 42
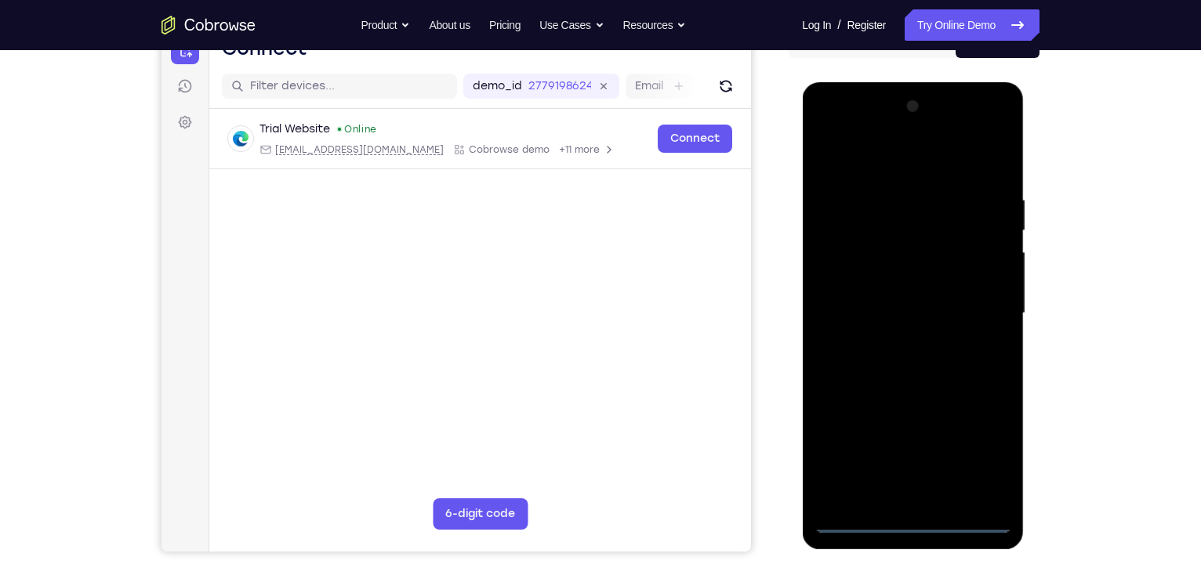
click at [917, 525] on div at bounding box center [911, 313] width 197 height 439
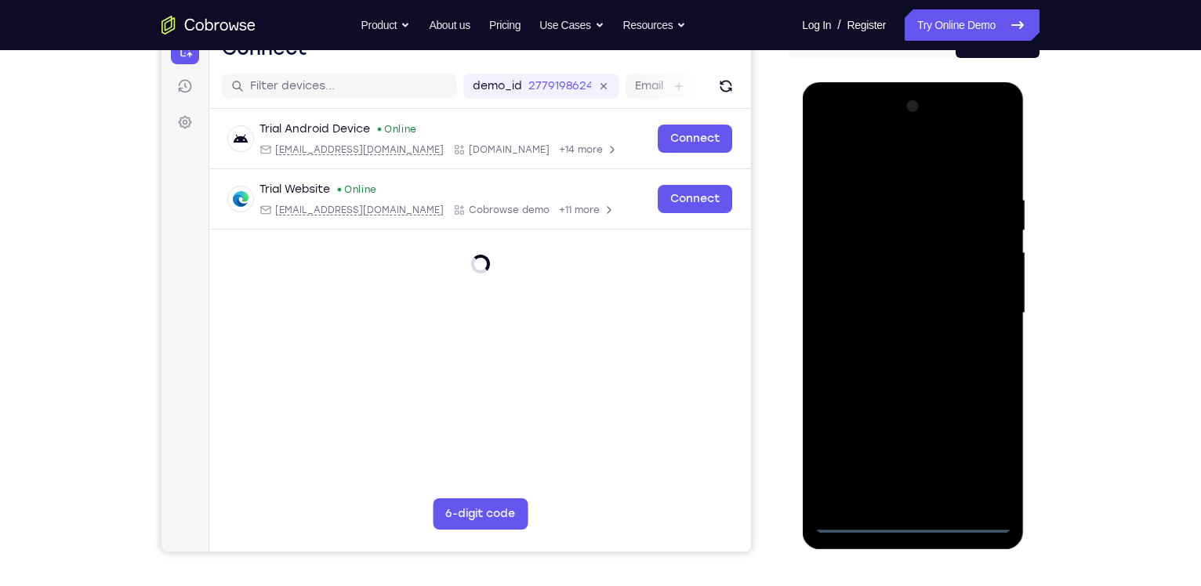
click at [984, 457] on div at bounding box center [911, 313] width 197 height 439
click at [909, 160] on div at bounding box center [911, 313] width 197 height 439
click at [856, 270] on div at bounding box center [911, 313] width 197 height 439
click at [923, 320] on div at bounding box center [911, 313] width 197 height 439
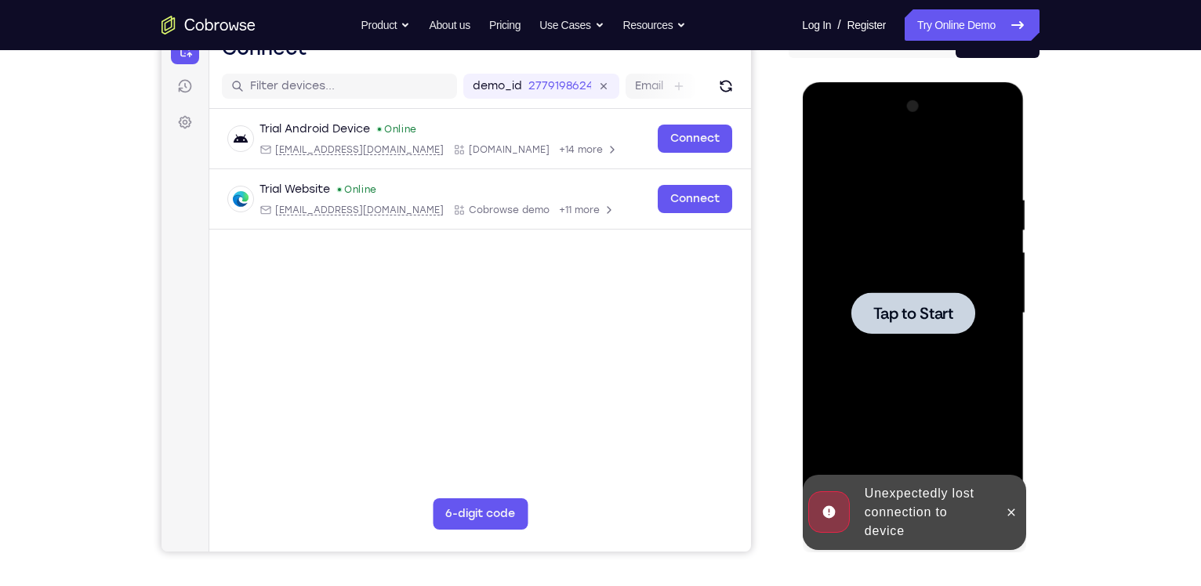
click at [917, 306] on span "Tap to Start" at bounding box center [912, 314] width 80 height 16
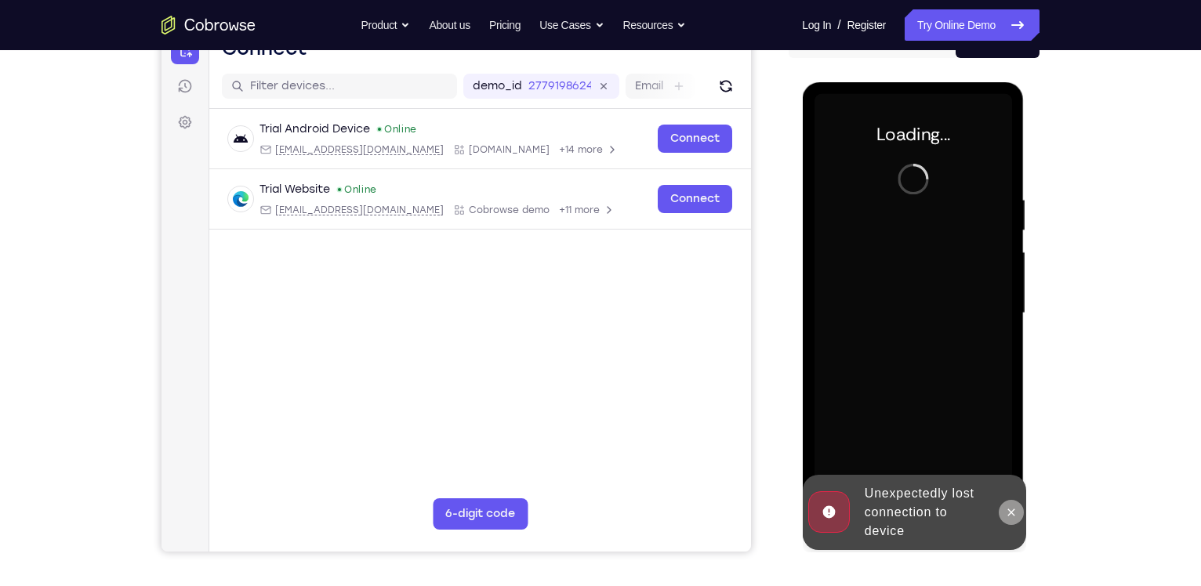
click at [1015, 516] on icon at bounding box center [1010, 512] width 13 height 13
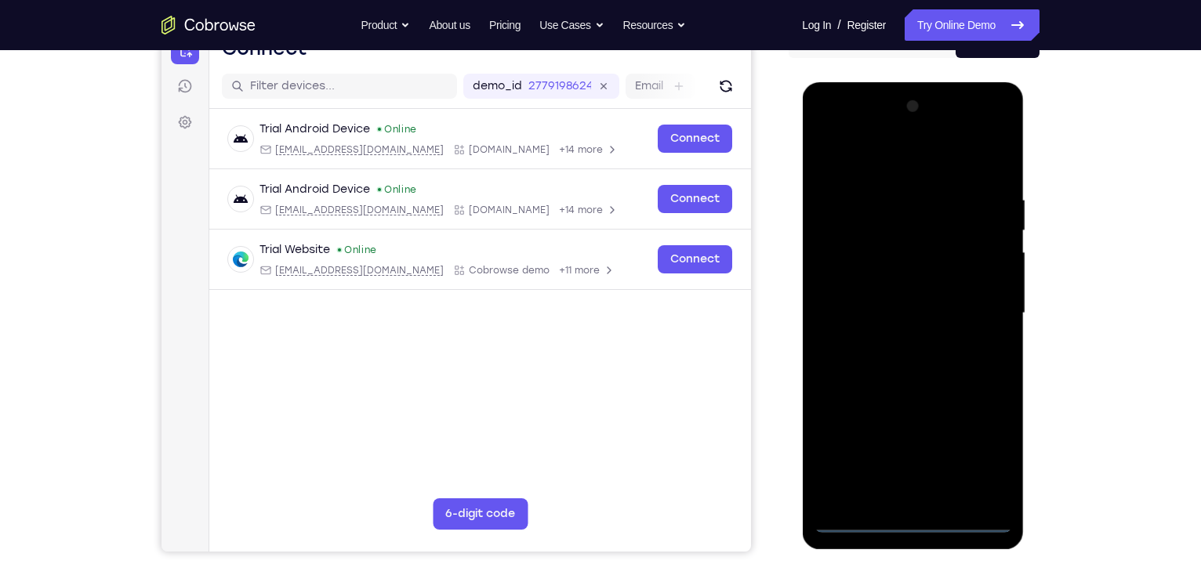
click at [917, 520] on div at bounding box center [911, 313] width 197 height 439
click at [981, 451] on div at bounding box center [911, 313] width 197 height 439
click at [913, 161] on div at bounding box center [911, 313] width 197 height 439
click at [842, 270] on div at bounding box center [911, 313] width 197 height 439
click at [912, 280] on div at bounding box center [911, 313] width 197 height 439
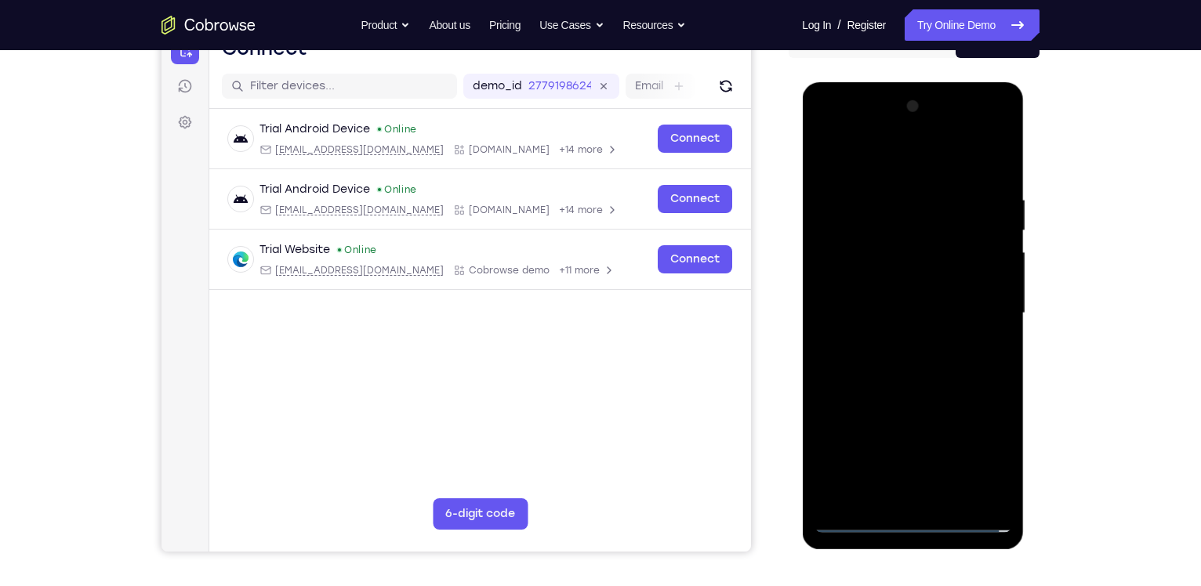
click at [933, 318] on div at bounding box center [911, 313] width 197 height 439
click at [908, 325] on div at bounding box center [911, 313] width 197 height 439
click at [895, 318] on div at bounding box center [911, 313] width 197 height 439
click at [1000, 288] on div at bounding box center [911, 313] width 197 height 439
click at [911, 371] on div at bounding box center [911, 313] width 197 height 439
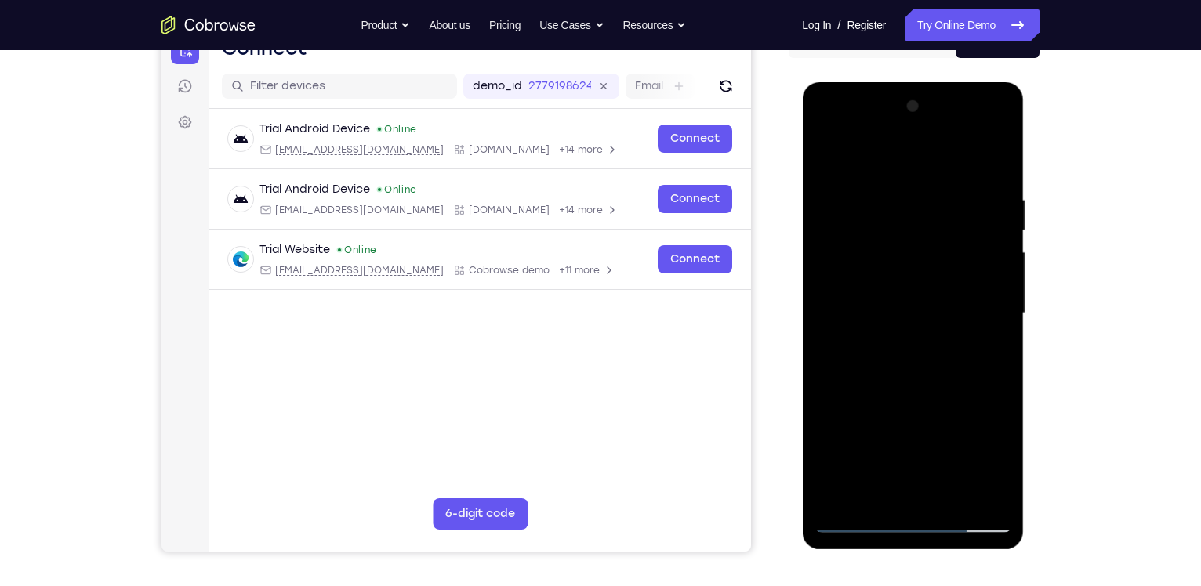
click at [908, 379] on div at bounding box center [911, 313] width 197 height 439
drag, startPoint x: 910, startPoint y: 340, endPoint x: 899, endPoint y: 438, distance: 98.6
click at [899, 438] on div at bounding box center [911, 313] width 197 height 439
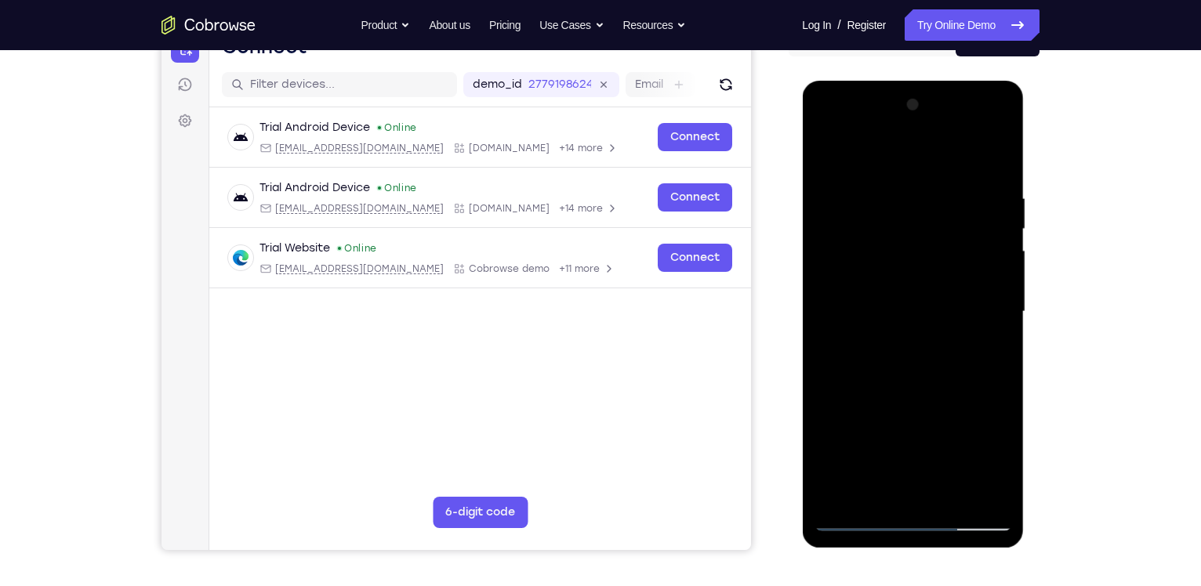
scroll to position [183, 0]
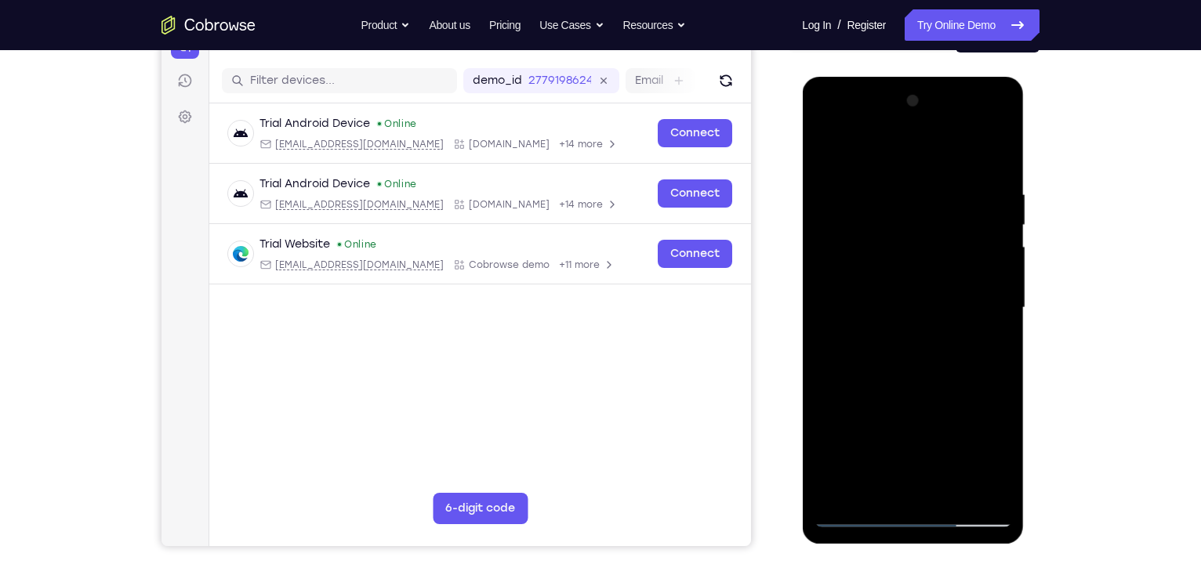
drag, startPoint x: 939, startPoint y: 355, endPoint x: 920, endPoint y: 534, distance: 180.5
click at [920, 534] on div at bounding box center [913, 310] width 222 height 467
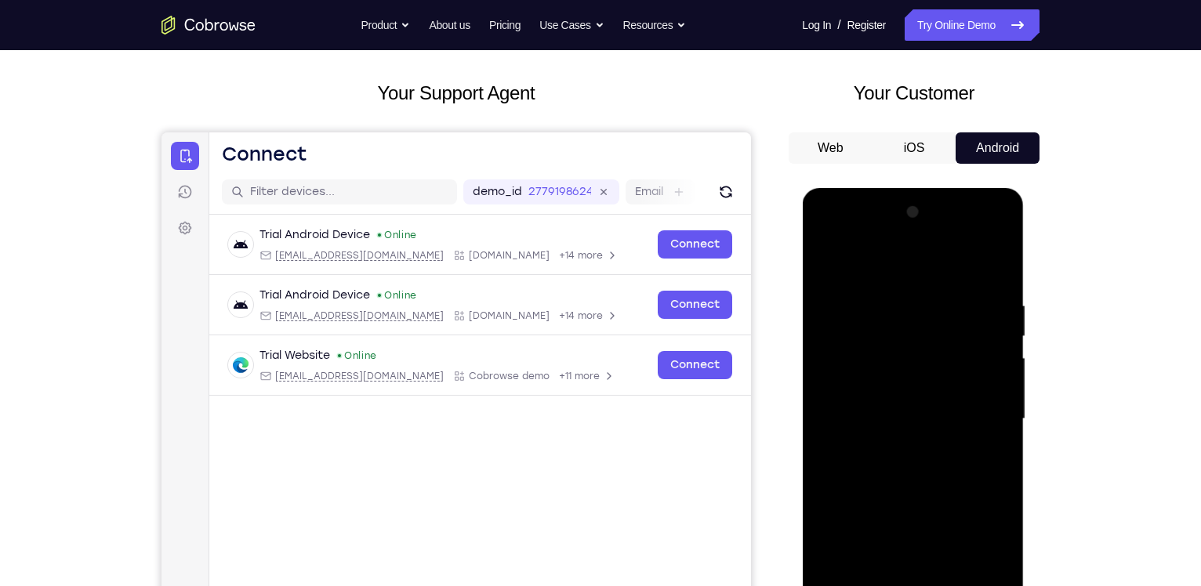
scroll to position [71, 0]
click at [995, 236] on div at bounding box center [911, 420] width 197 height 439
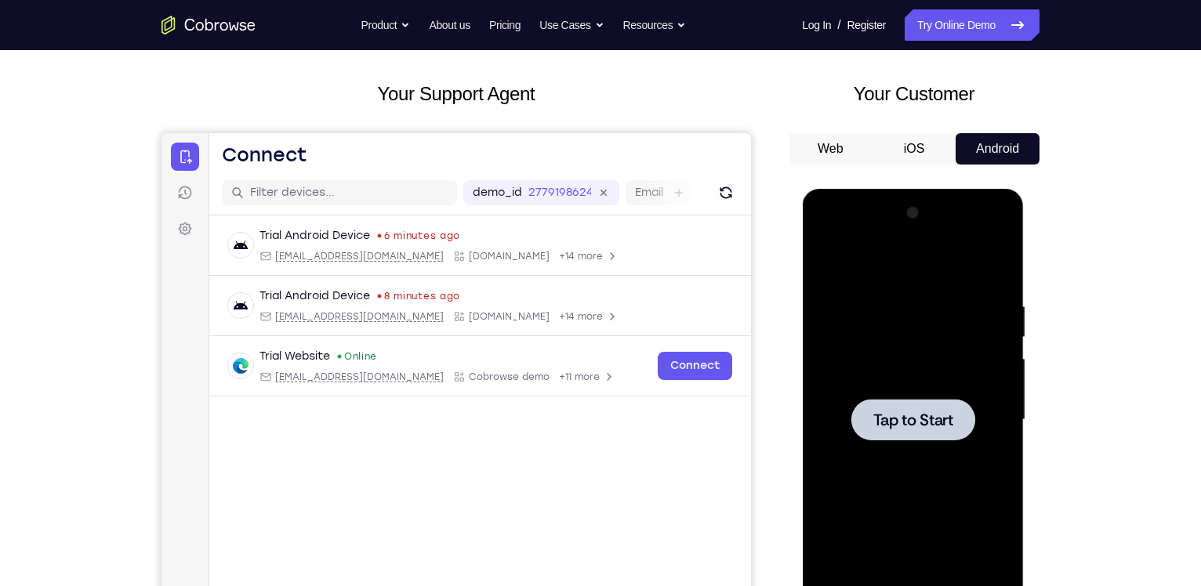
click at [865, 317] on div at bounding box center [911, 420] width 197 height 439
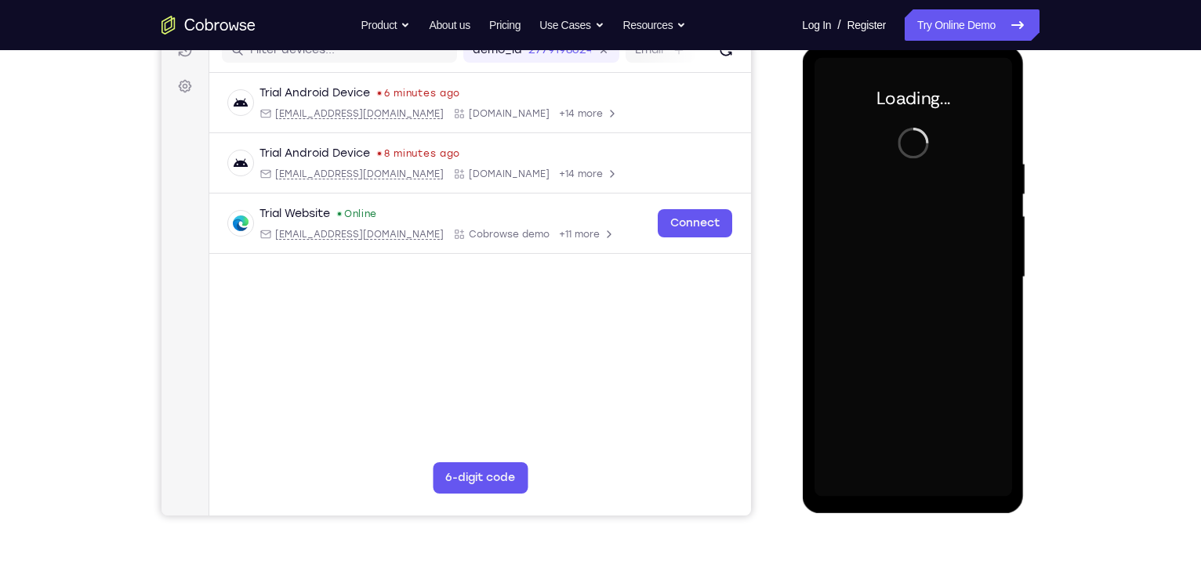
scroll to position [212, 0]
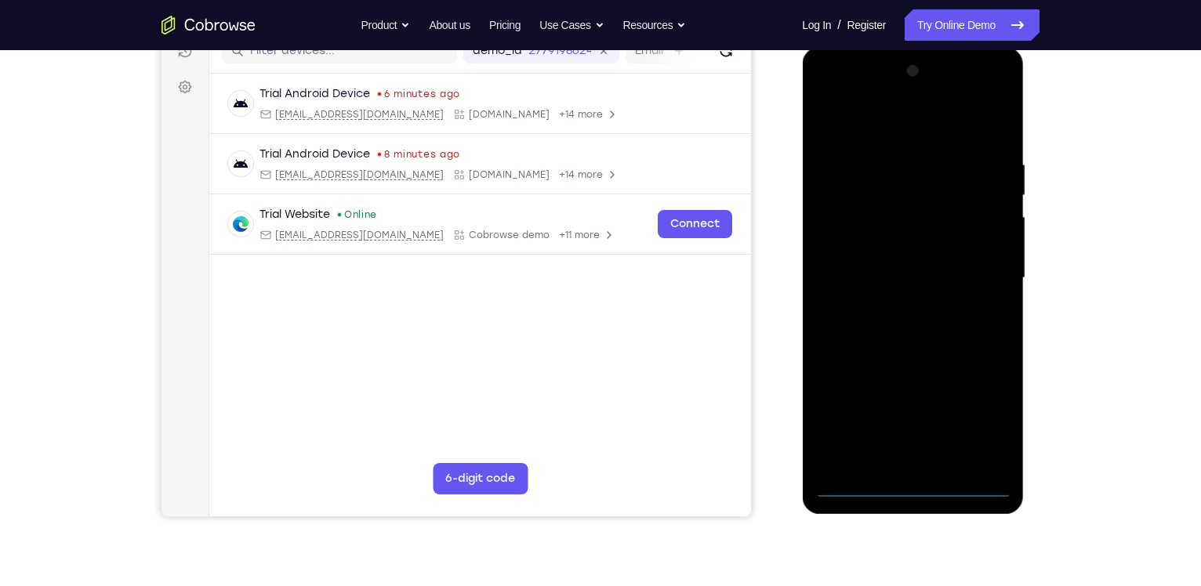
click at [912, 489] on div at bounding box center [911, 278] width 197 height 439
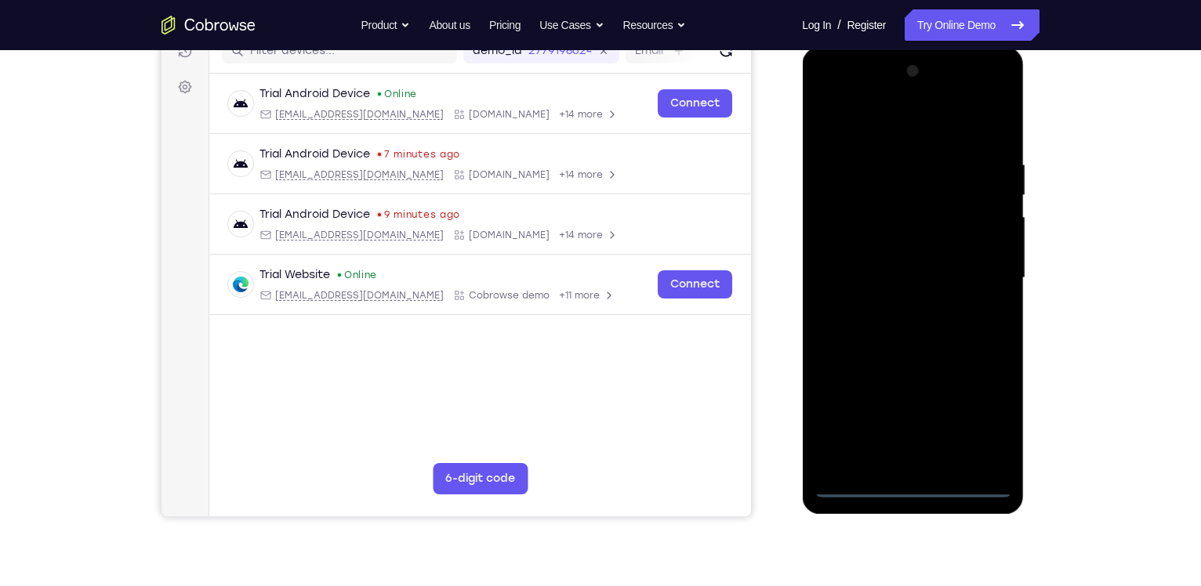
click at [978, 418] on div at bounding box center [911, 278] width 197 height 439
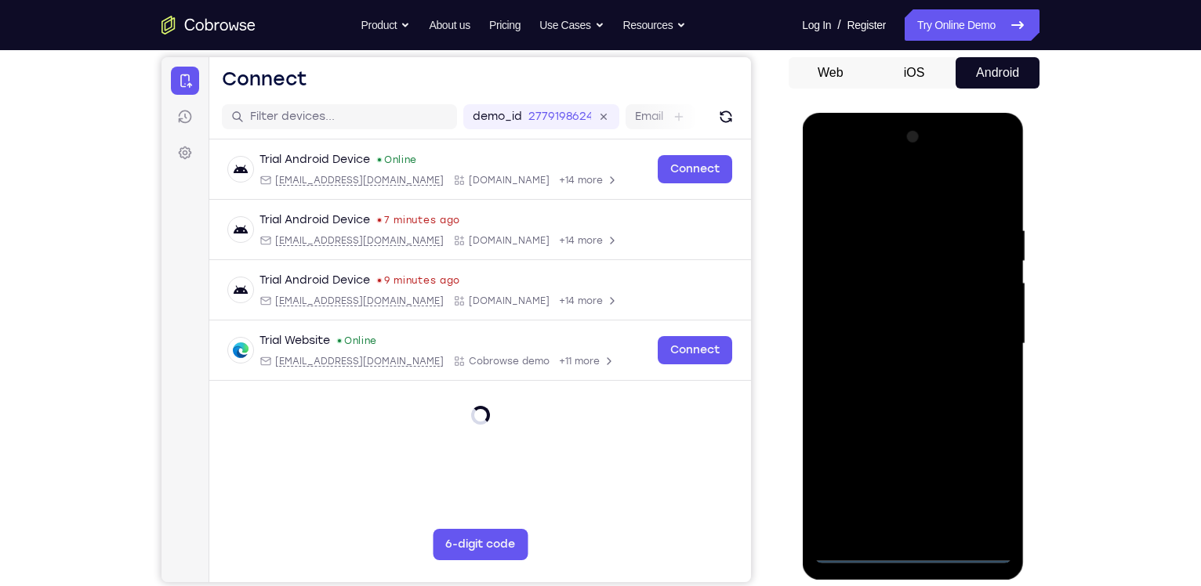
scroll to position [147, 0]
click at [882, 190] on div at bounding box center [911, 343] width 197 height 439
click at [853, 298] on div at bounding box center [911, 343] width 197 height 439
click at [892, 342] on div at bounding box center [911, 343] width 197 height 439
click at [915, 362] on div at bounding box center [911, 343] width 197 height 439
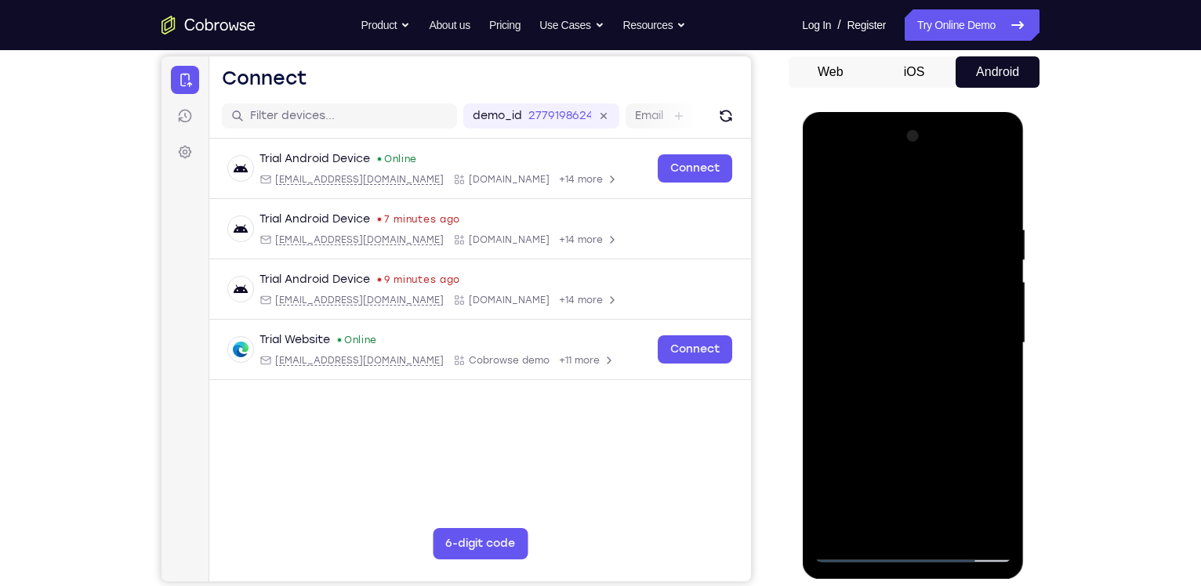
click at [880, 345] on div at bounding box center [911, 343] width 197 height 439
click at [923, 380] on div at bounding box center [911, 343] width 197 height 439
click at [939, 417] on div at bounding box center [911, 343] width 197 height 439
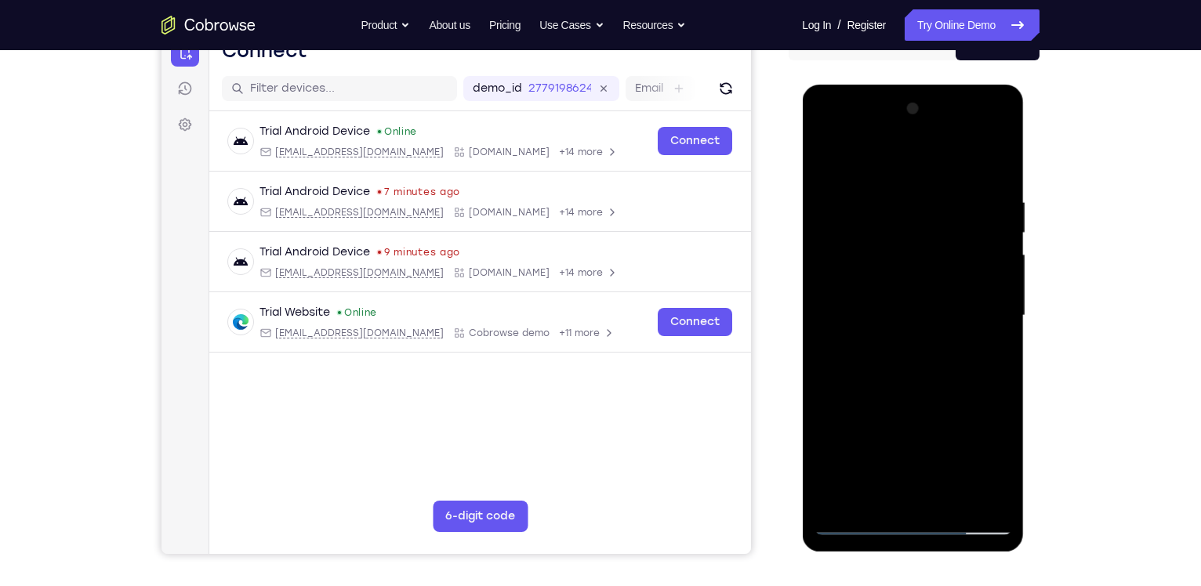
scroll to position [174, 0]
click at [996, 133] on div at bounding box center [911, 316] width 197 height 439
click at [951, 433] on div at bounding box center [911, 316] width 197 height 439
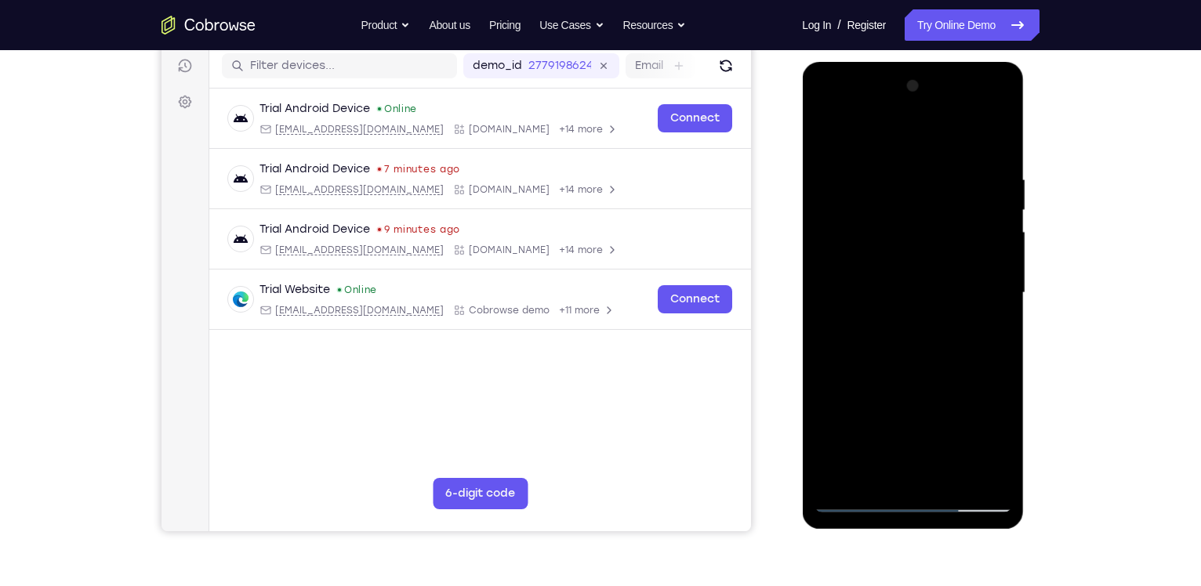
scroll to position [198, 0]
click at [974, 327] on div at bounding box center [911, 292] width 197 height 439
click at [926, 118] on div at bounding box center [911, 292] width 197 height 439
click at [873, 147] on div at bounding box center [911, 292] width 197 height 439
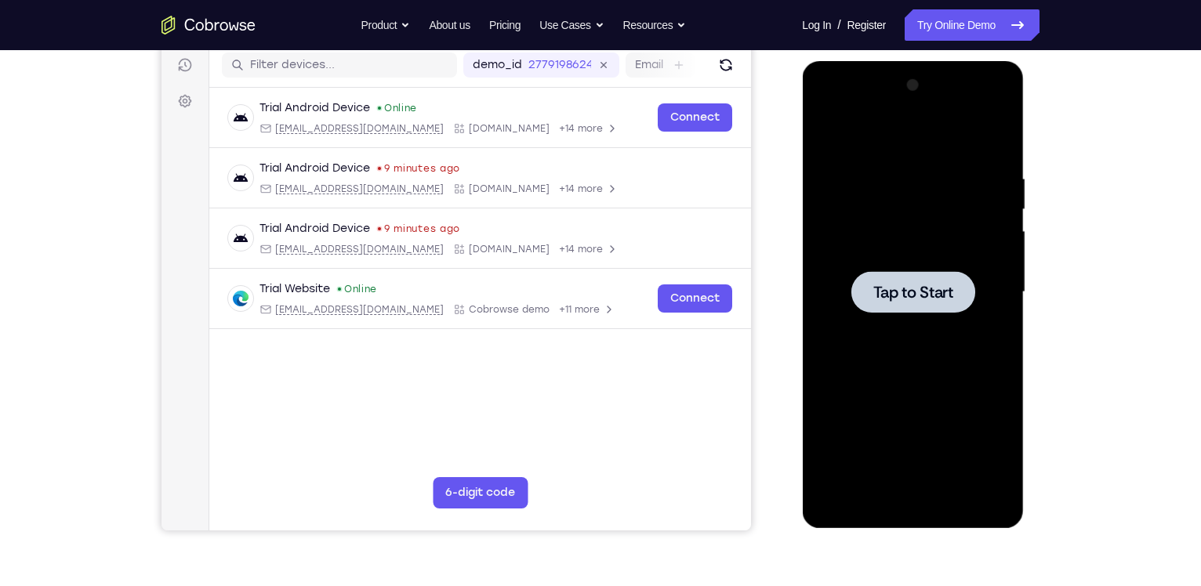
scroll to position [0, 0]
